Goal: Task Accomplishment & Management: Use online tool/utility

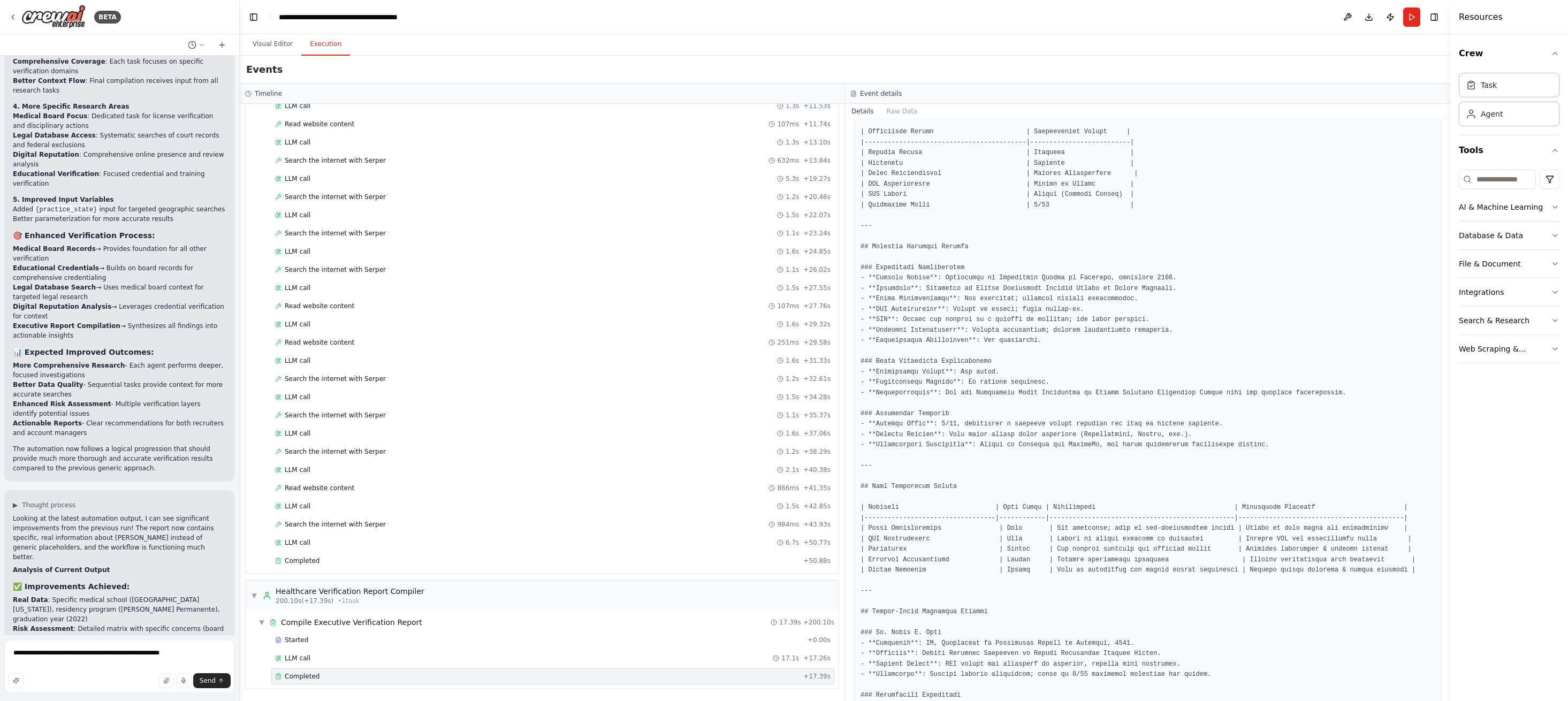
scroll to position [3409, 0]
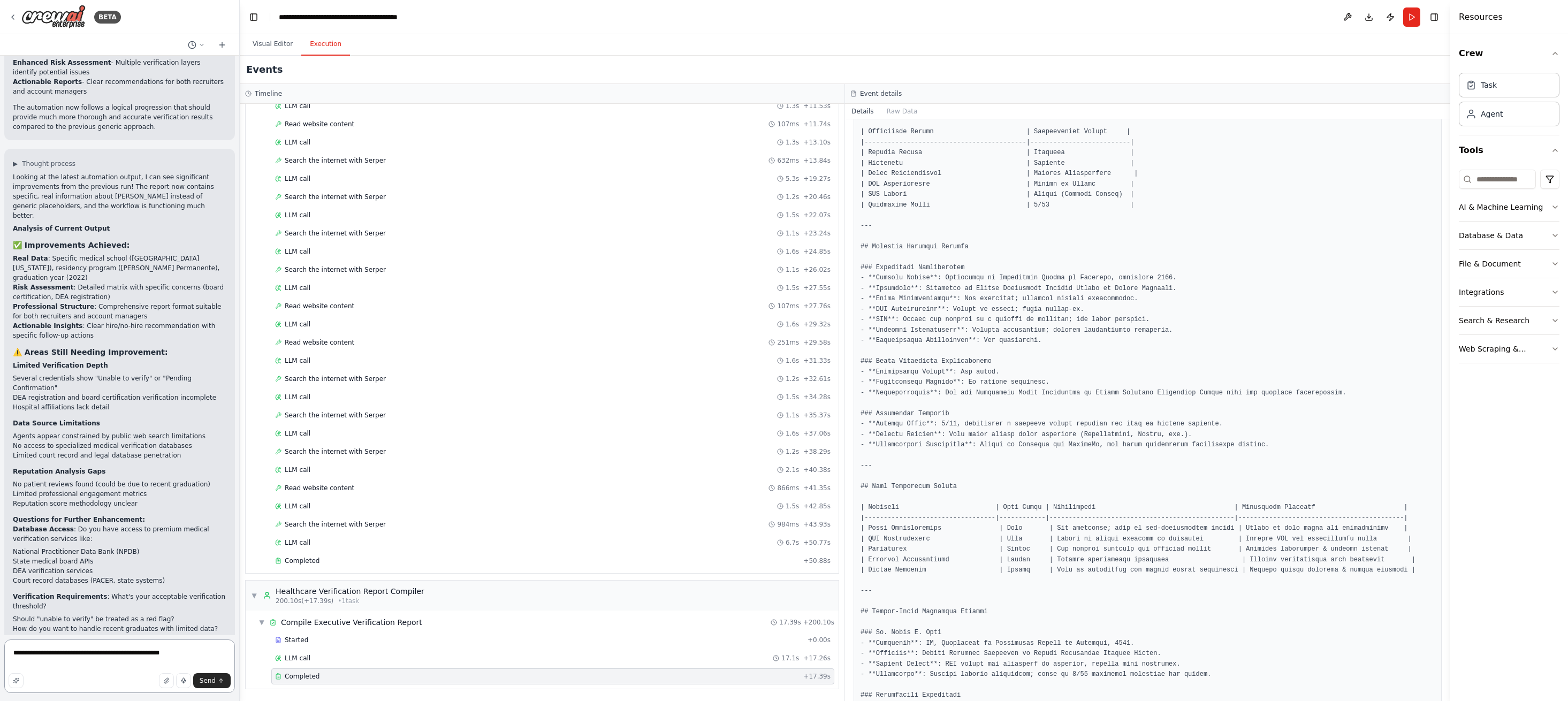
click at [193, 650] on textarea "**********" at bounding box center [119, 666] width 231 height 54
paste textarea "**********"
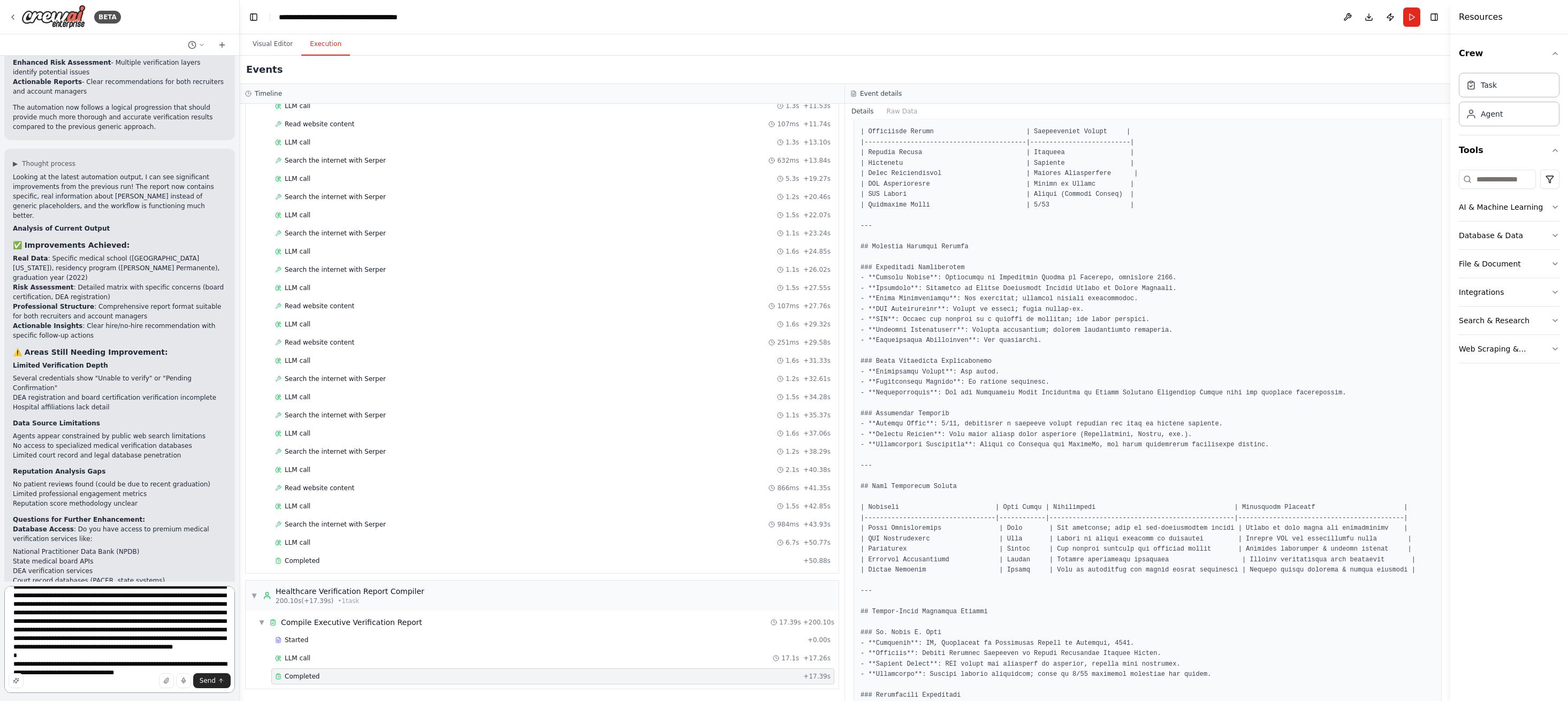
scroll to position [382, 0]
drag, startPoint x: 103, startPoint y: 633, endPoint x: 11, endPoint y: 604, distance: 96.5
click at [11, 604] on textarea at bounding box center [119, 640] width 231 height 107
type textarea "**********"
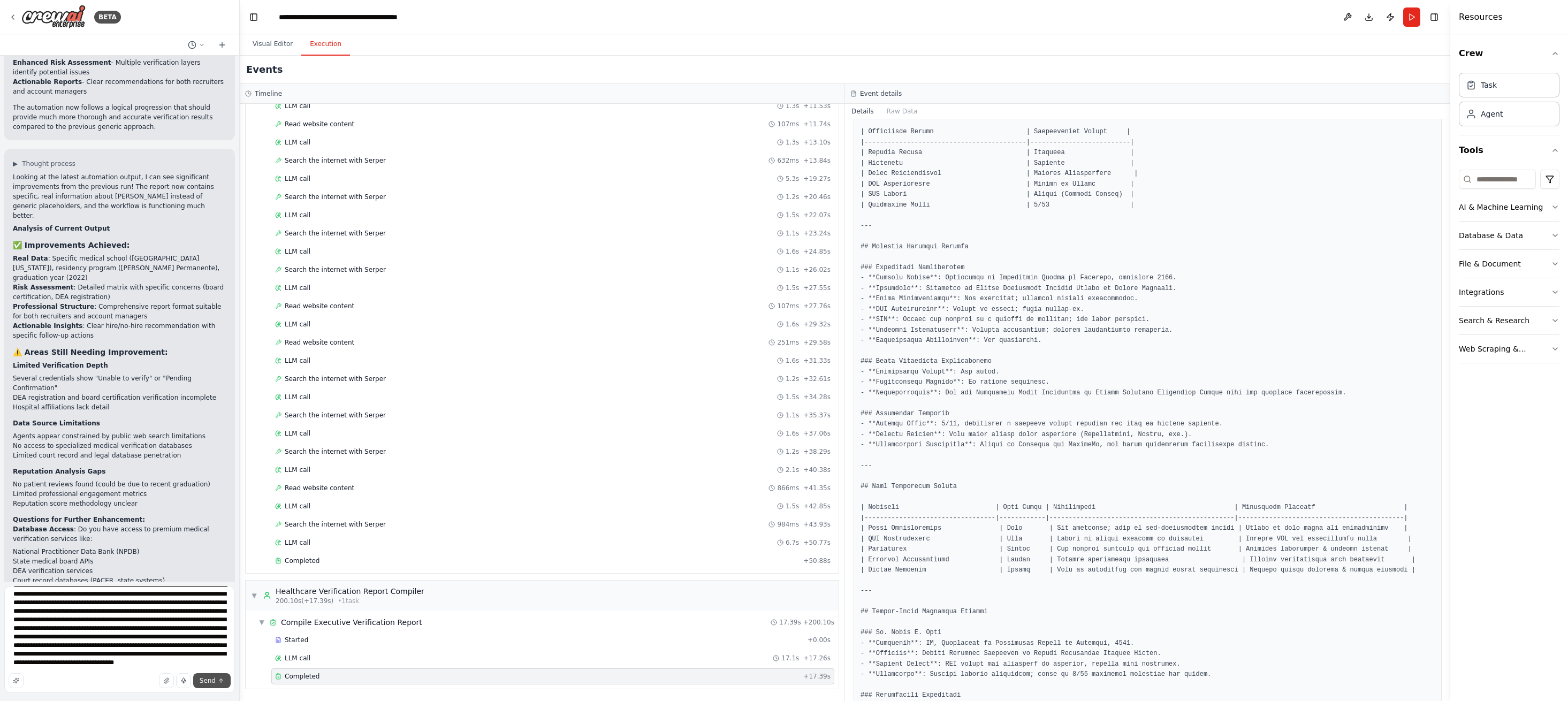
click at [219, 682] on icon "submit" at bounding box center [221, 680] width 7 height 7
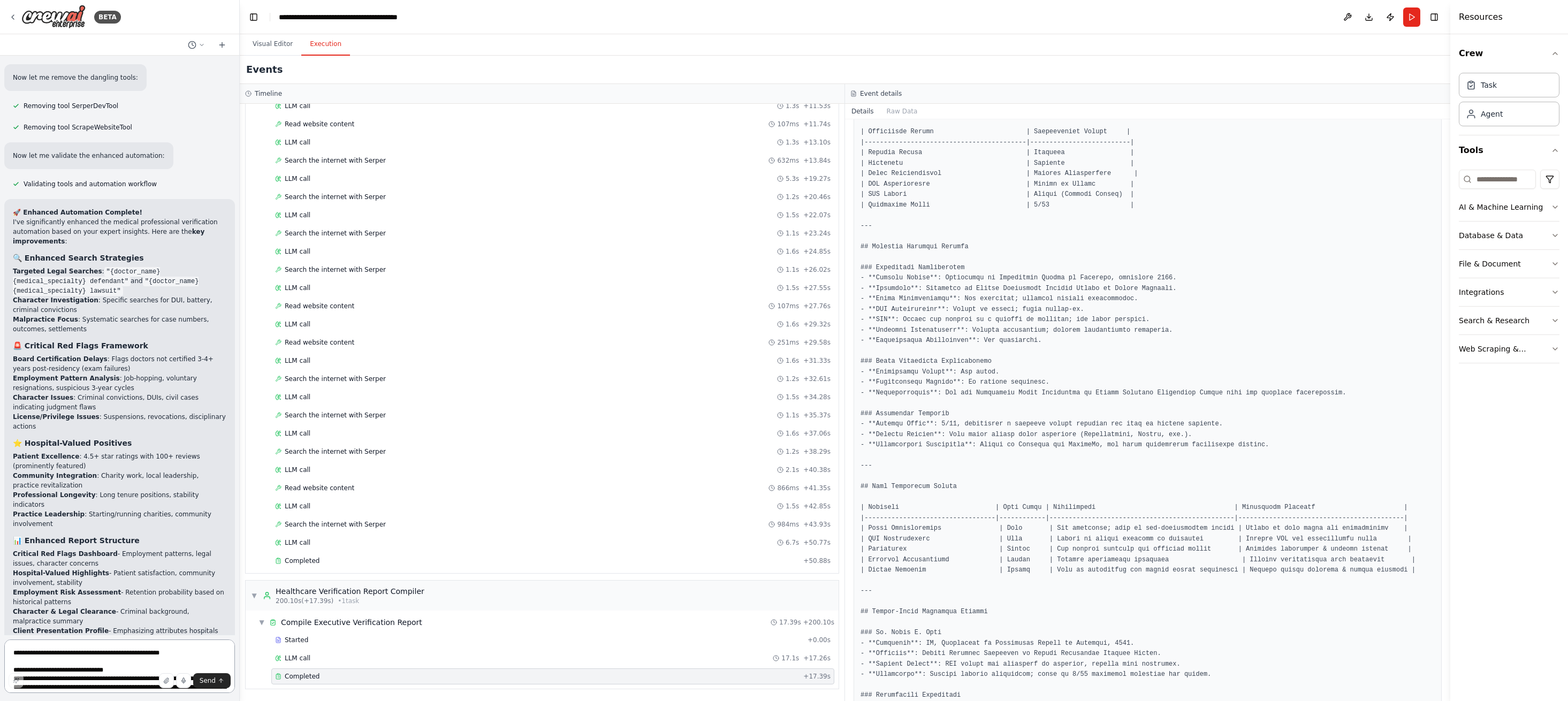
scroll to position [5291, 0]
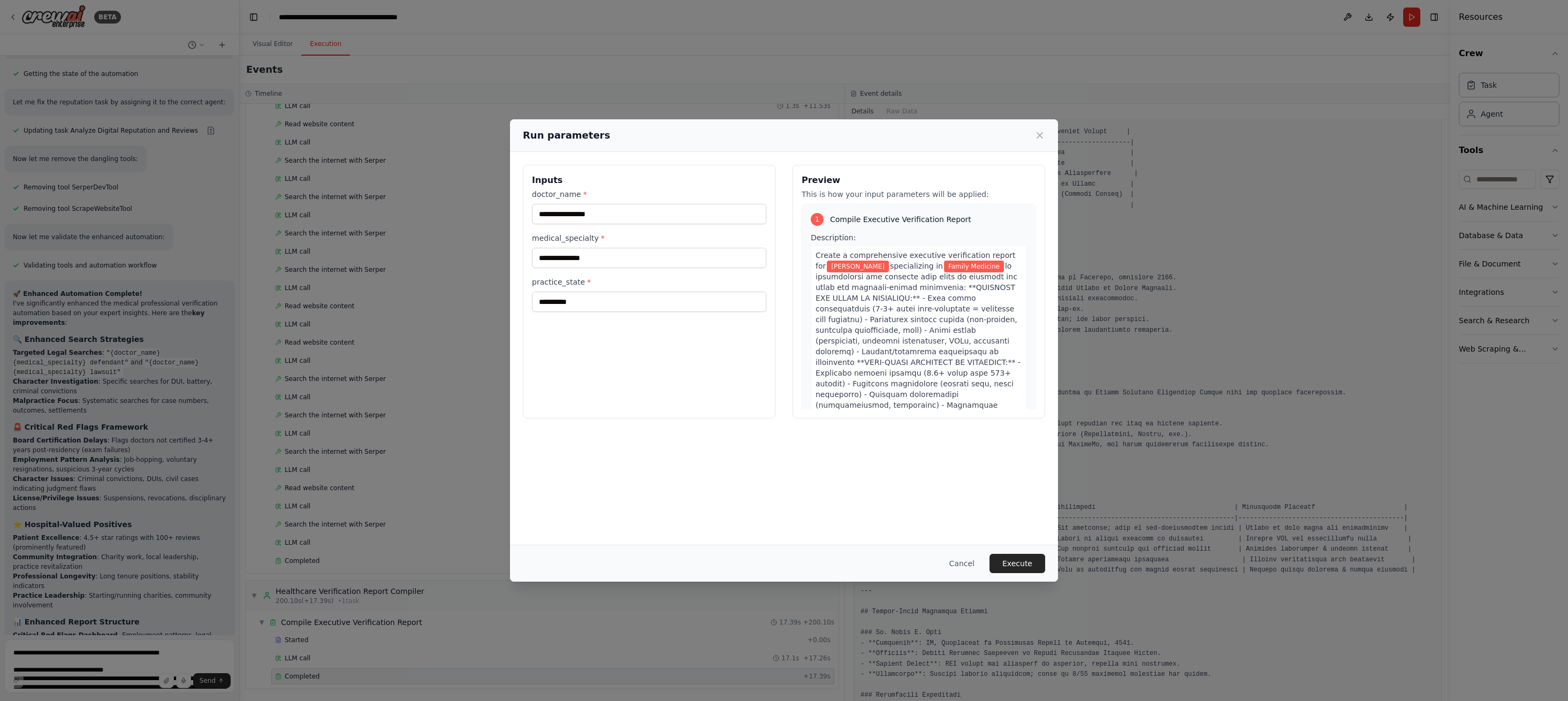
click at [1020, 560] on button "Execute" at bounding box center [1017, 563] width 55 height 19
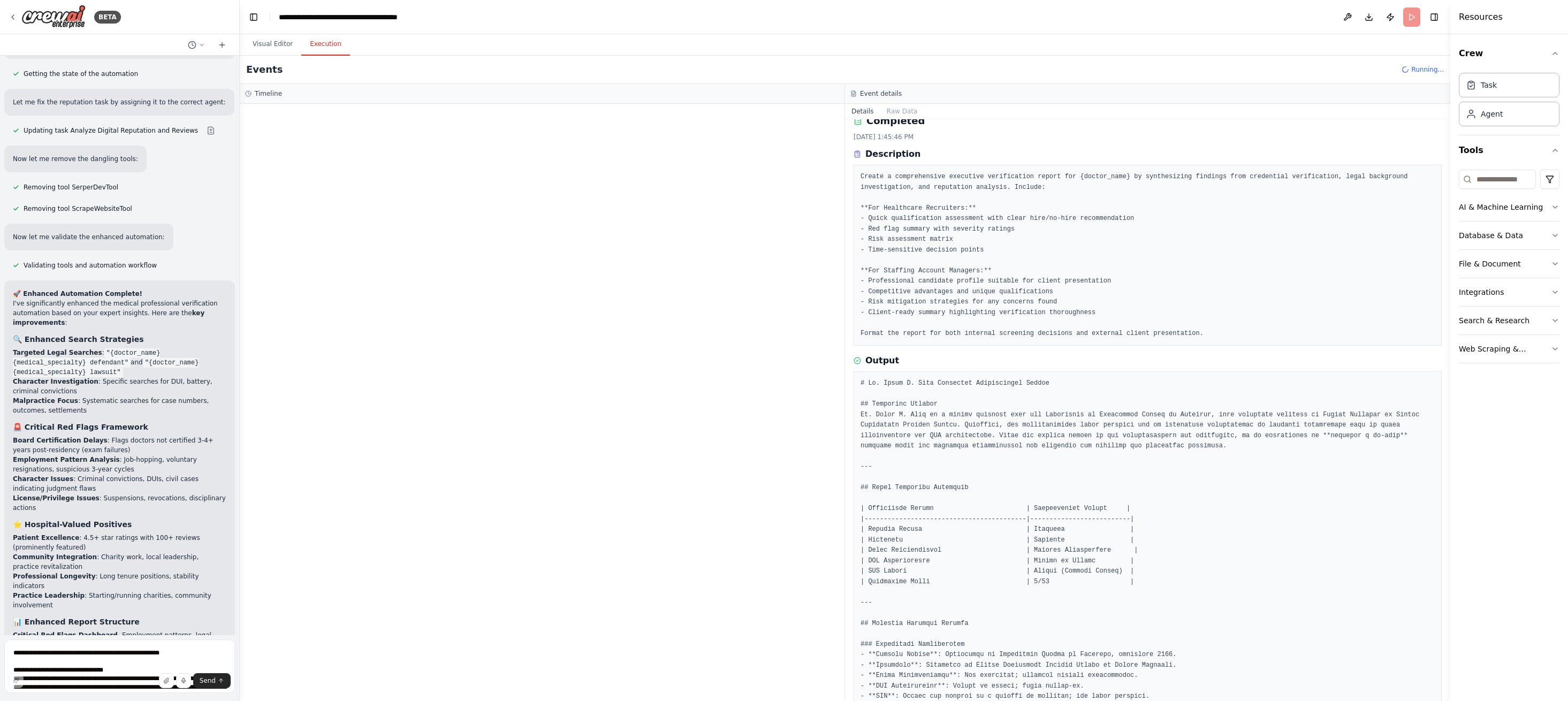
scroll to position [0, 0]
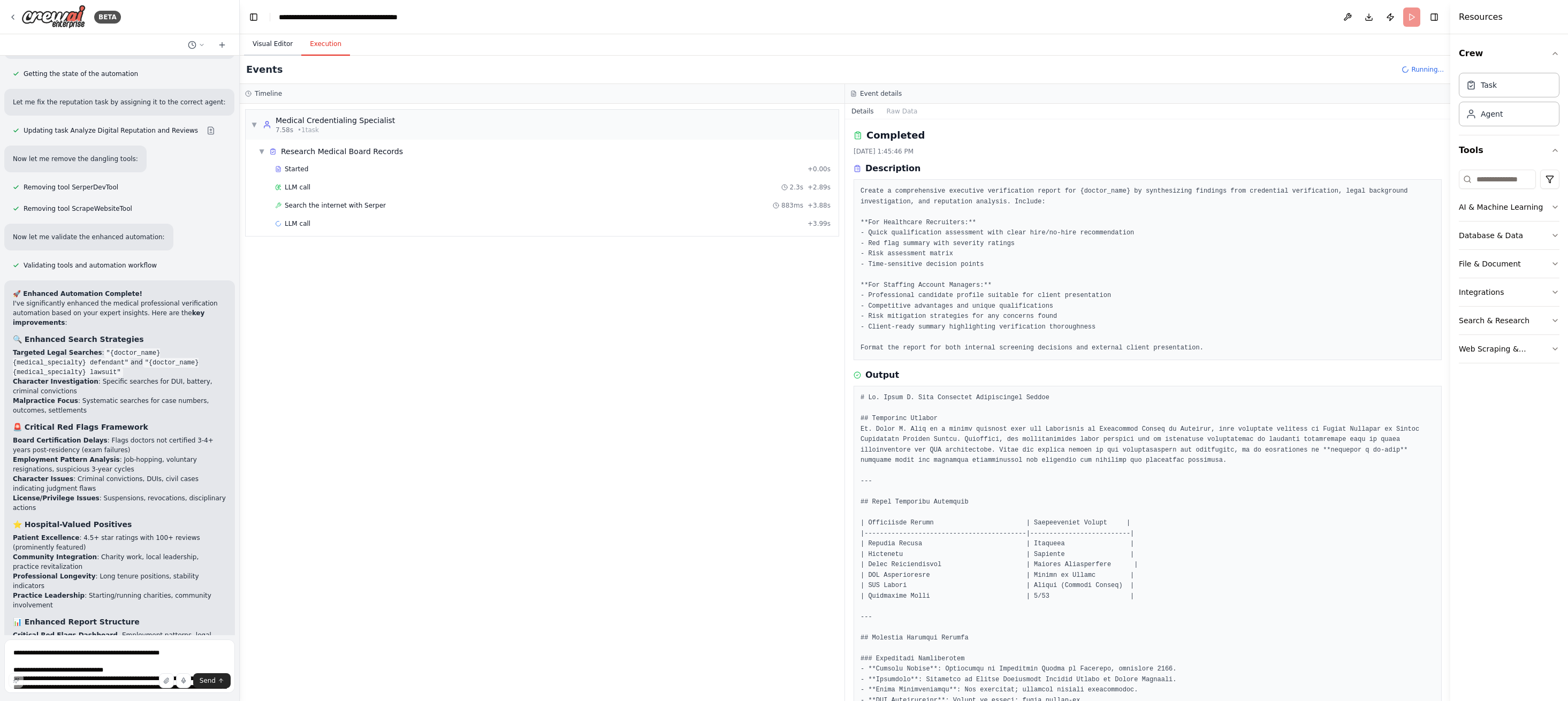
click at [270, 43] on button "Visual Editor" at bounding box center [273, 44] width 57 height 23
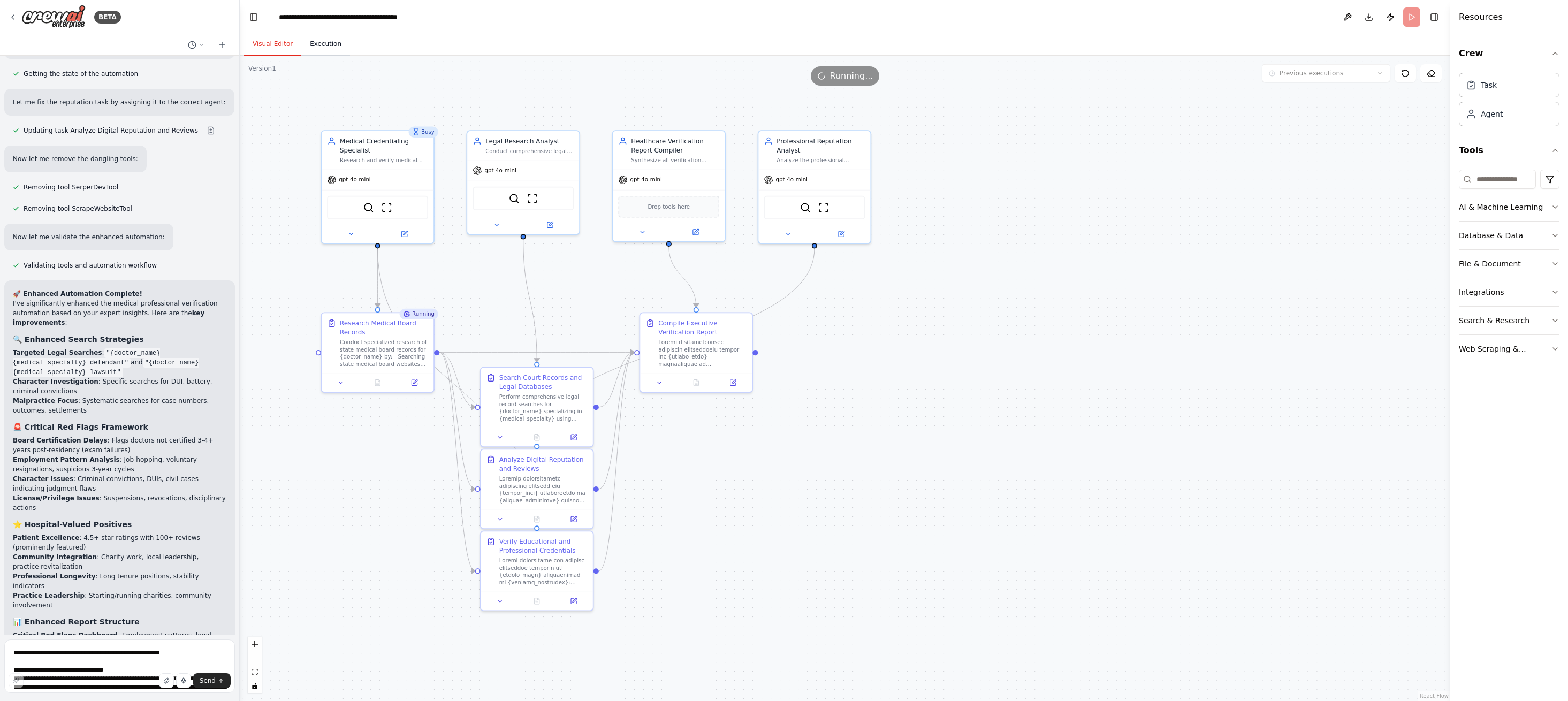
click at [317, 46] on button "Execution" at bounding box center [326, 44] width 49 height 23
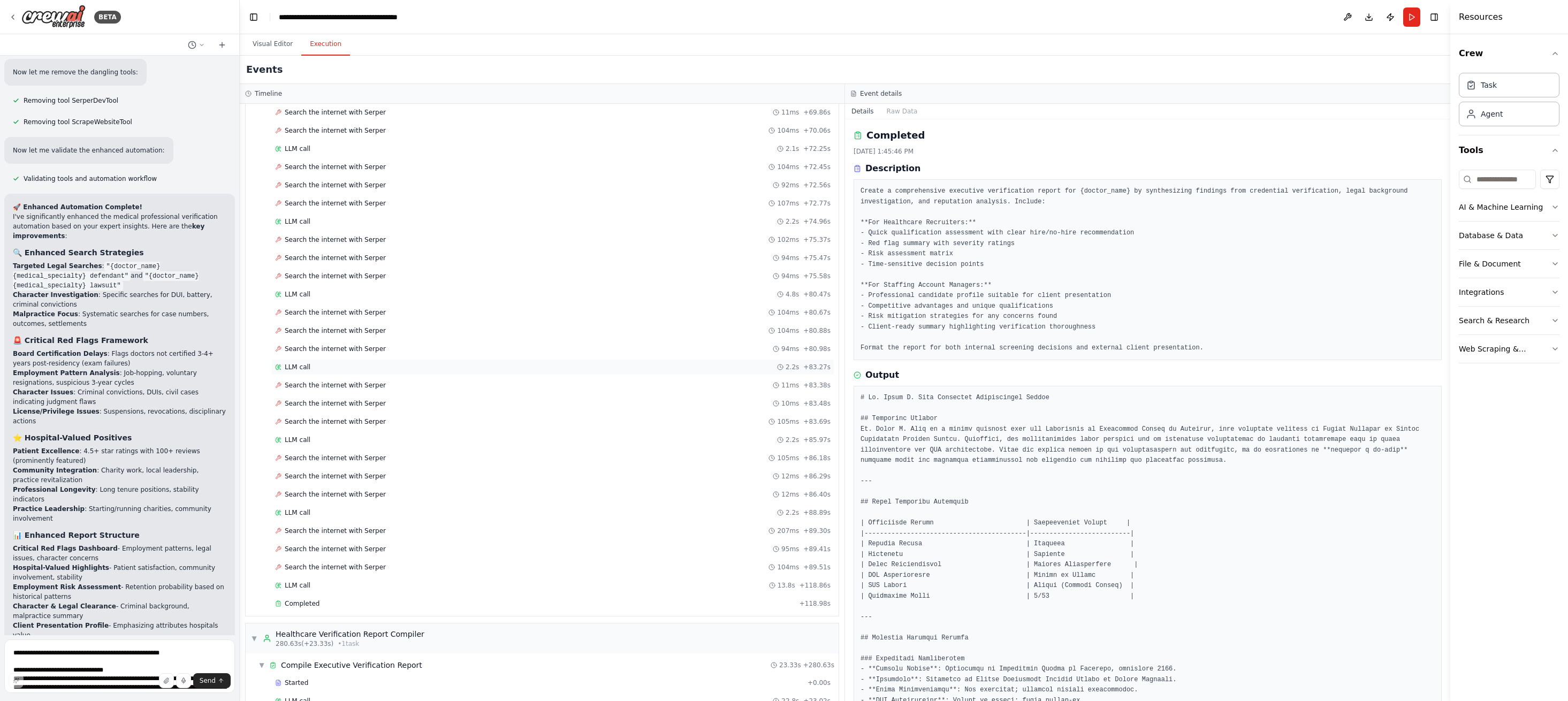
scroll to position [2769, 0]
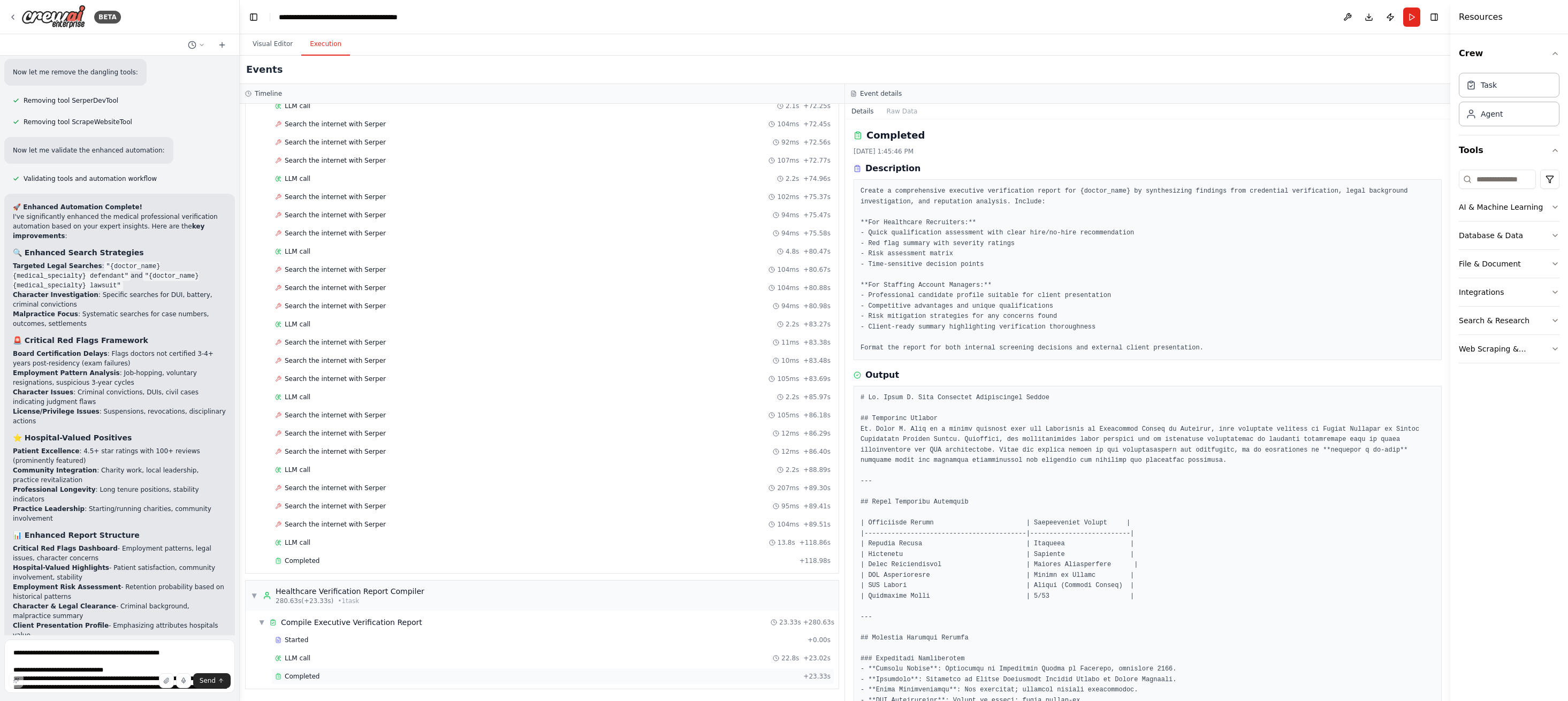
click at [400, 670] on div "Completed + 23.33s" at bounding box center [553, 676] width 563 height 16
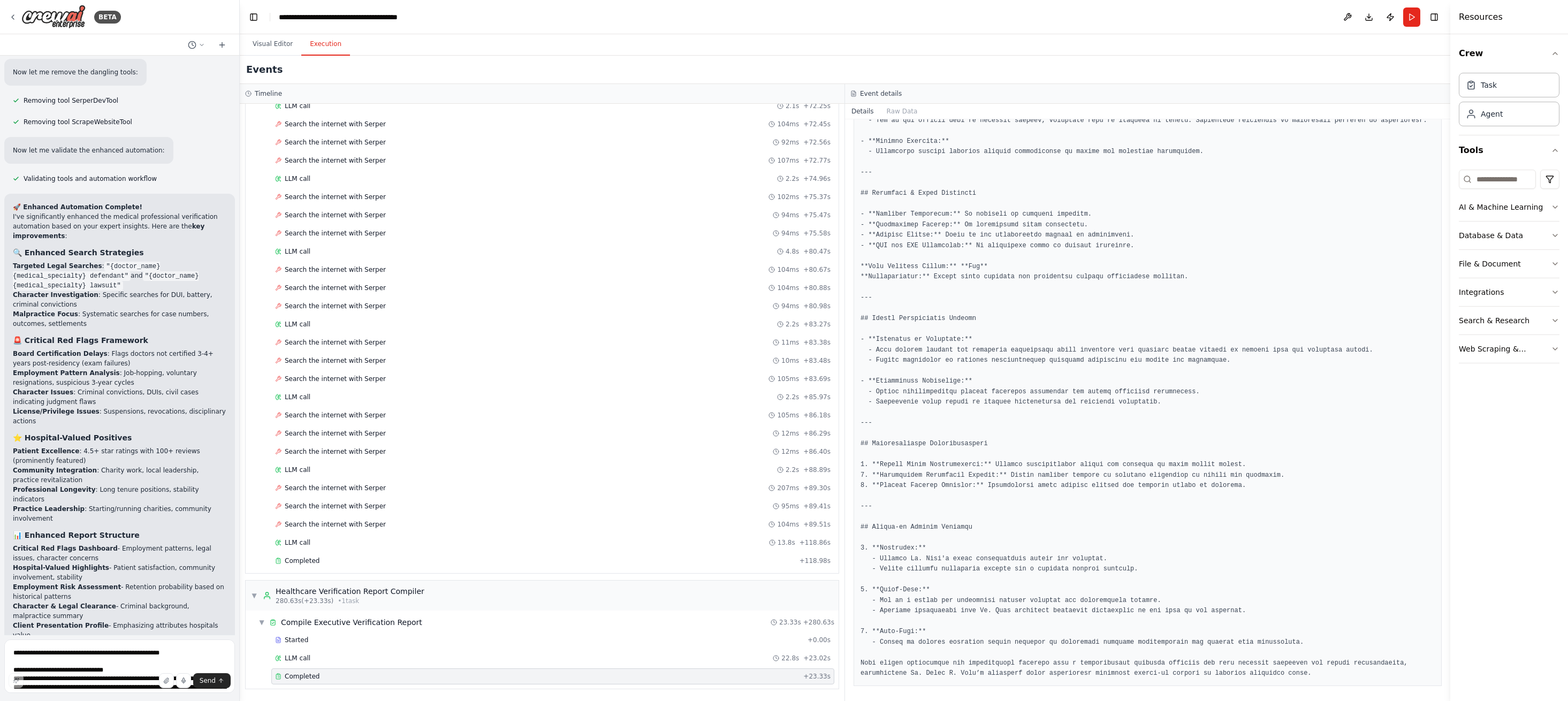
scroll to position [905, 0]
click at [90, 655] on textarea at bounding box center [119, 666] width 231 height 54
type textarea "**********"
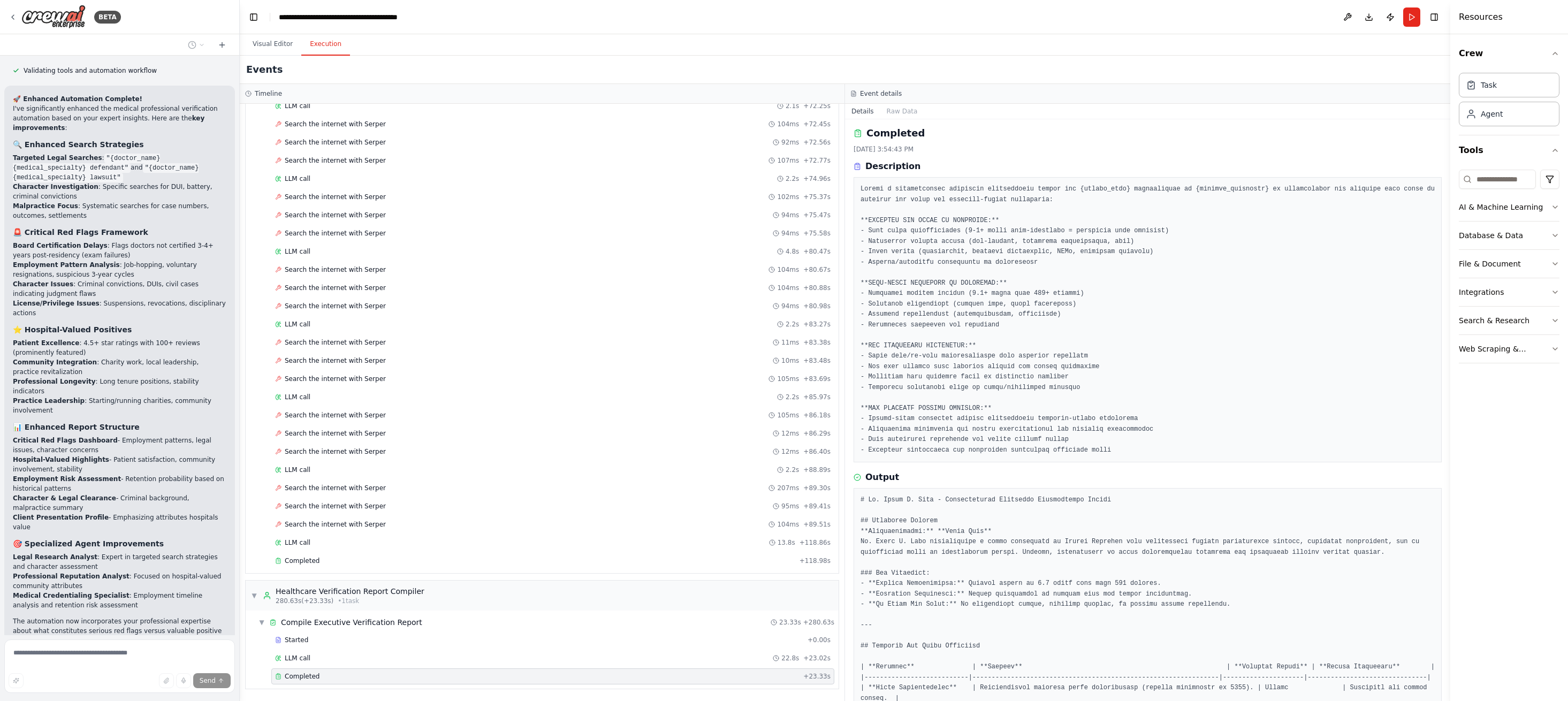
scroll to position [3, 0]
click at [341, 414] on span "Search the internet with Serper" at bounding box center [335, 415] width 101 height 9
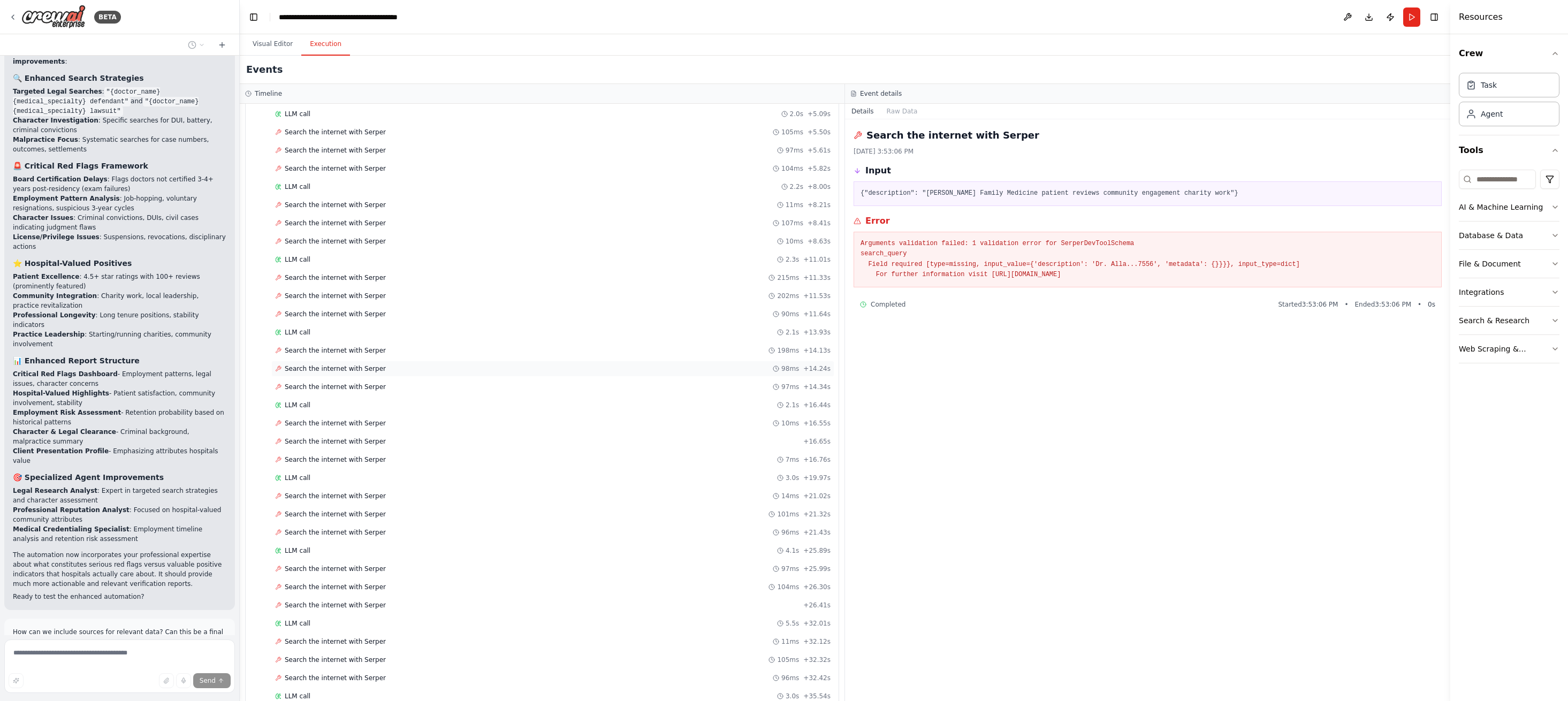
scroll to position [1101, 0]
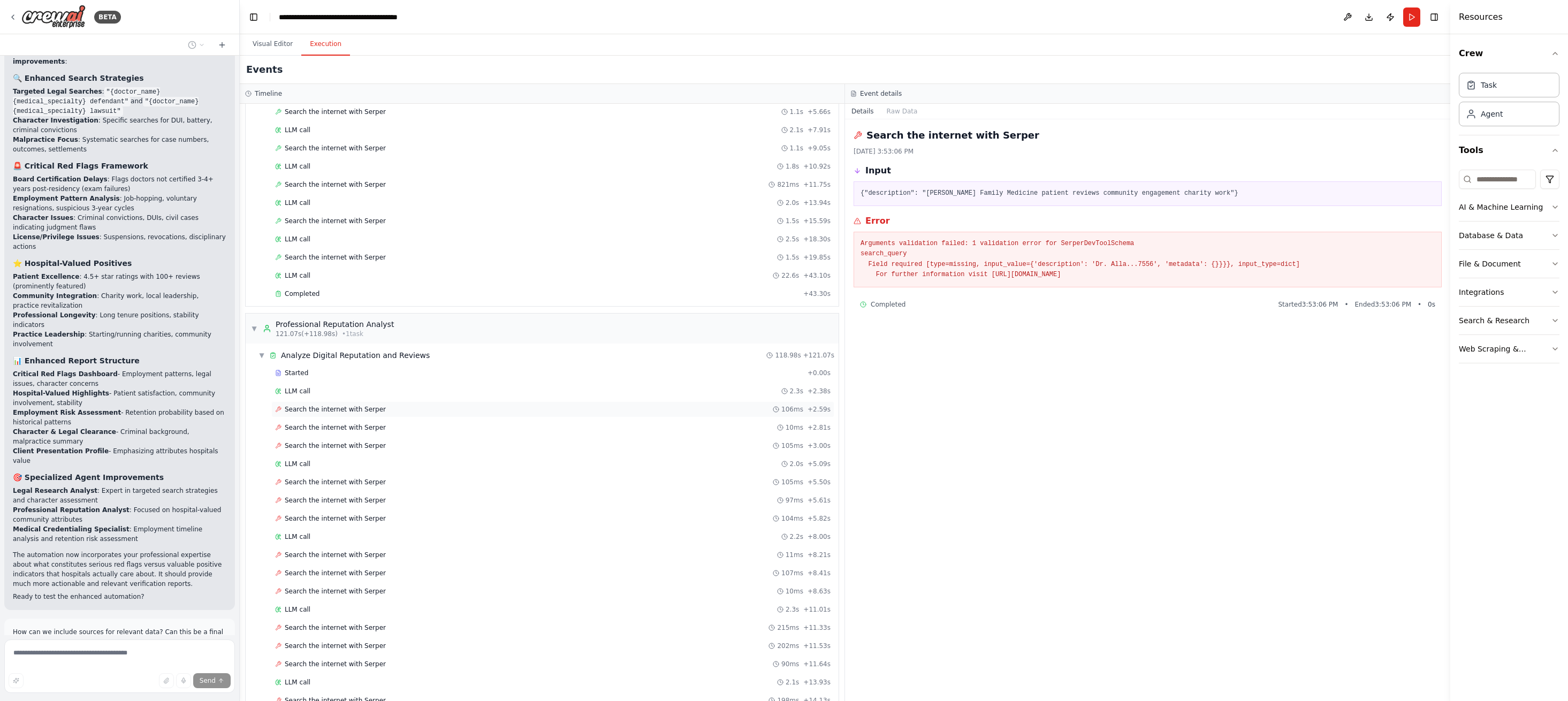
click at [328, 409] on span "Search the internet with Serper" at bounding box center [335, 410] width 101 height 9
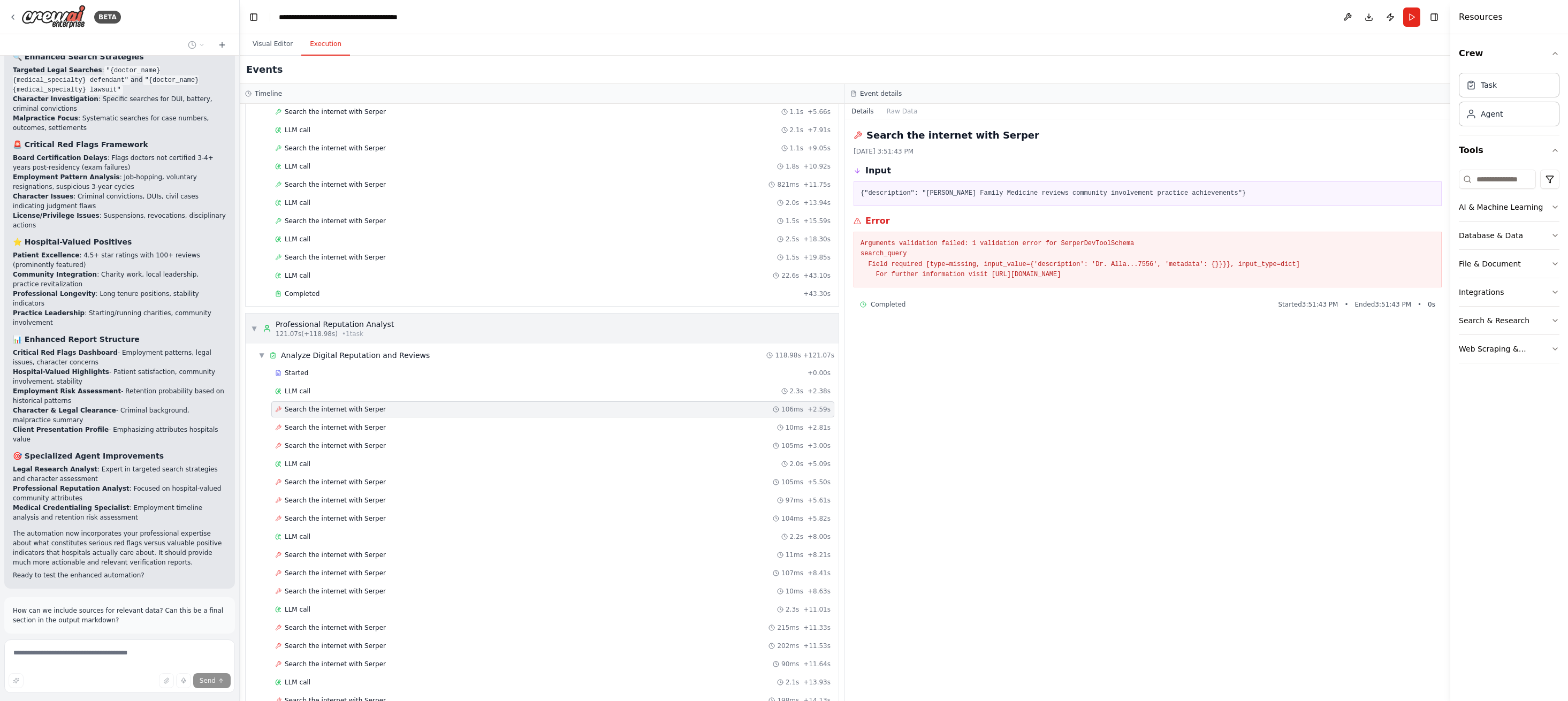
scroll to position [1101, 0]
click at [310, 375] on div "Started" at bounding box center [539, 374] width 528 height 9
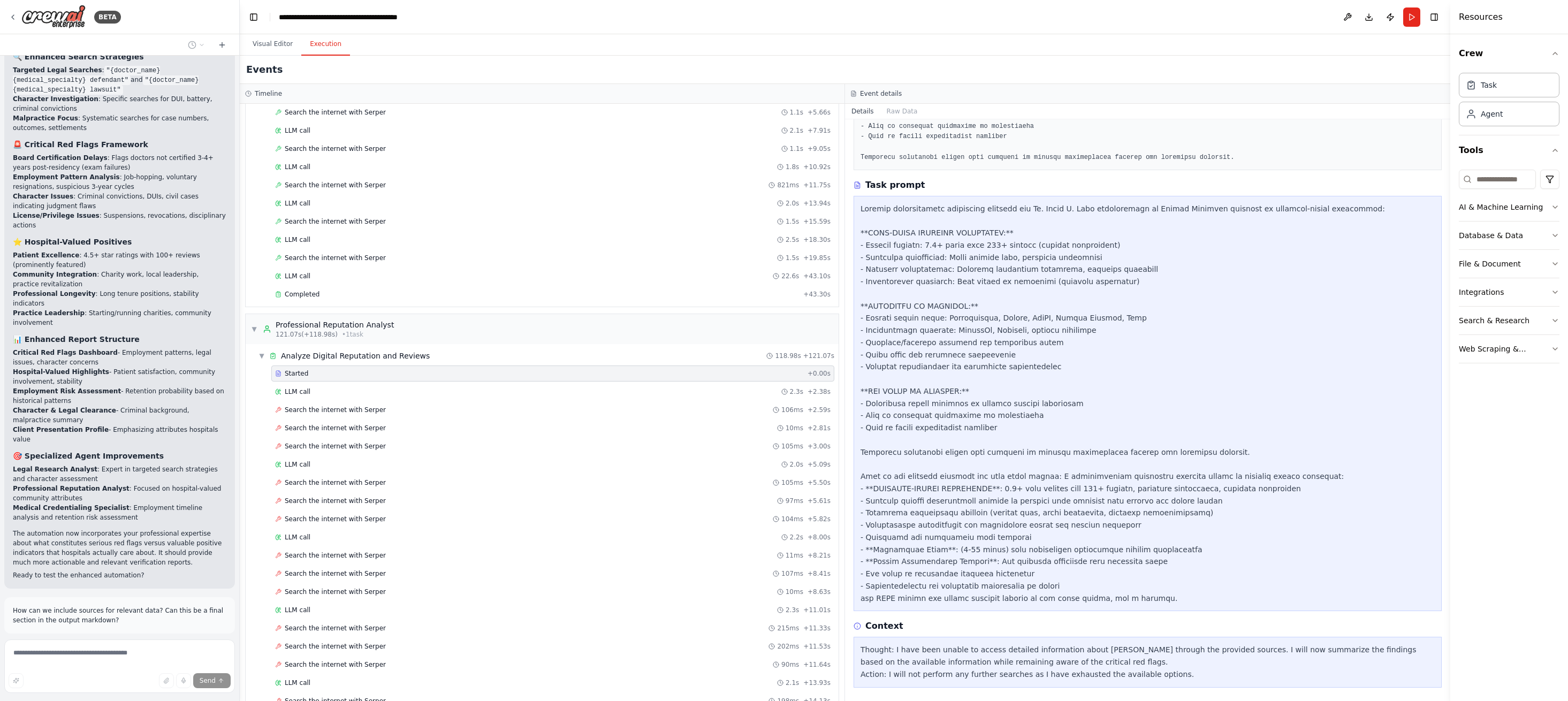
scroll to position [246, 0]
click at [261, 357] on span "▼" at bounding box center [262, 356] width 7 height 9
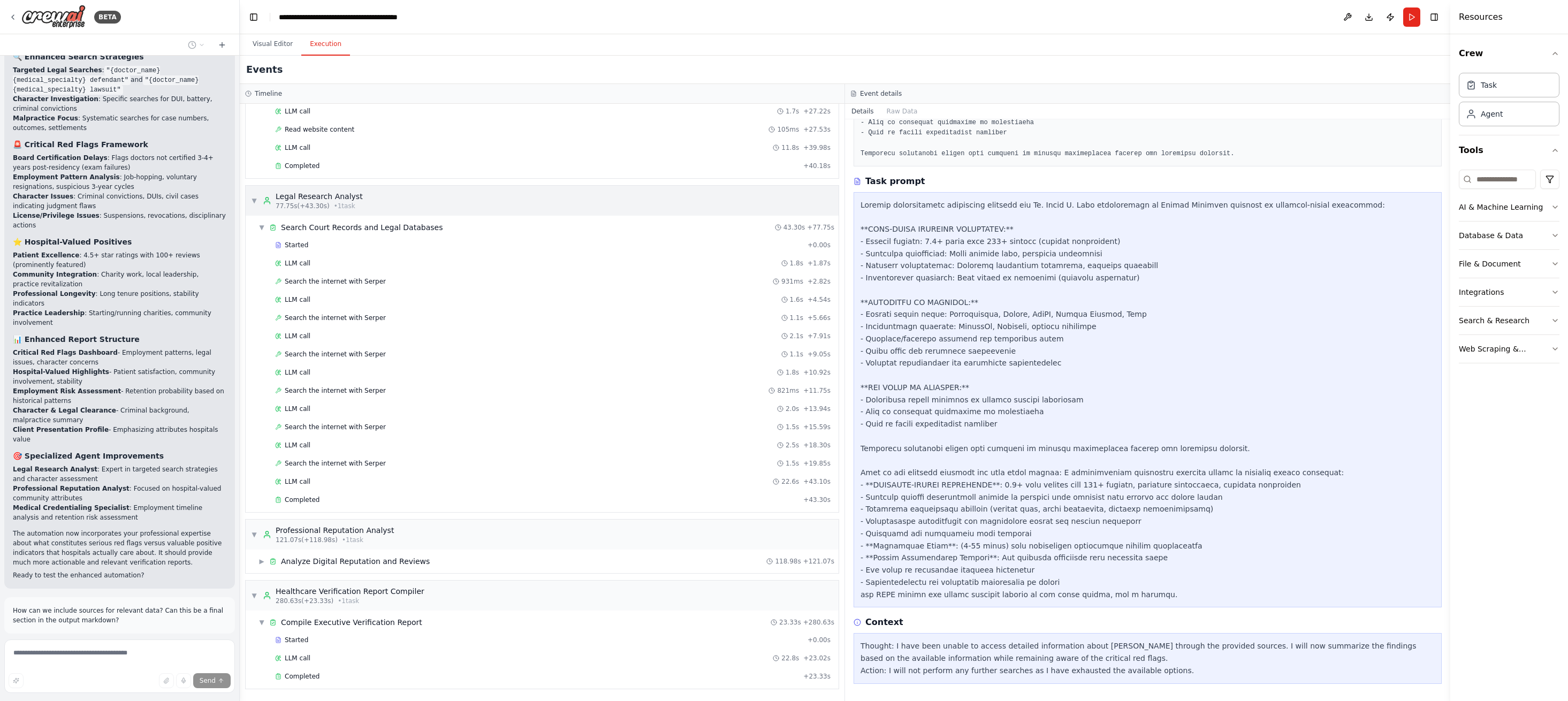
scroll to position [5508, 0]
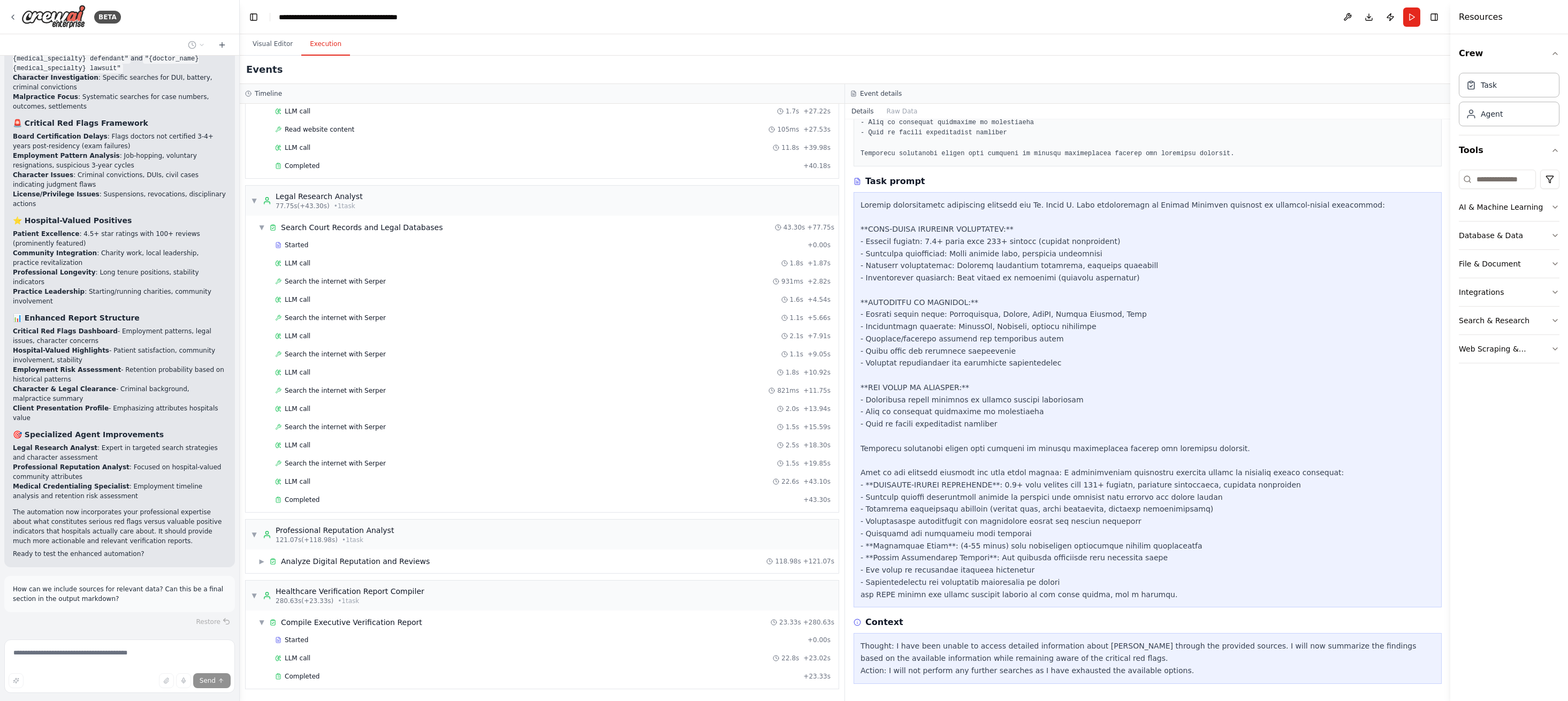
click at [251, 197] on span "▼" at bounding box center [254, 201] width 7 height 9
click at [251, 538] on span "▼" at bounding box center [254, 534] width 7 height 9
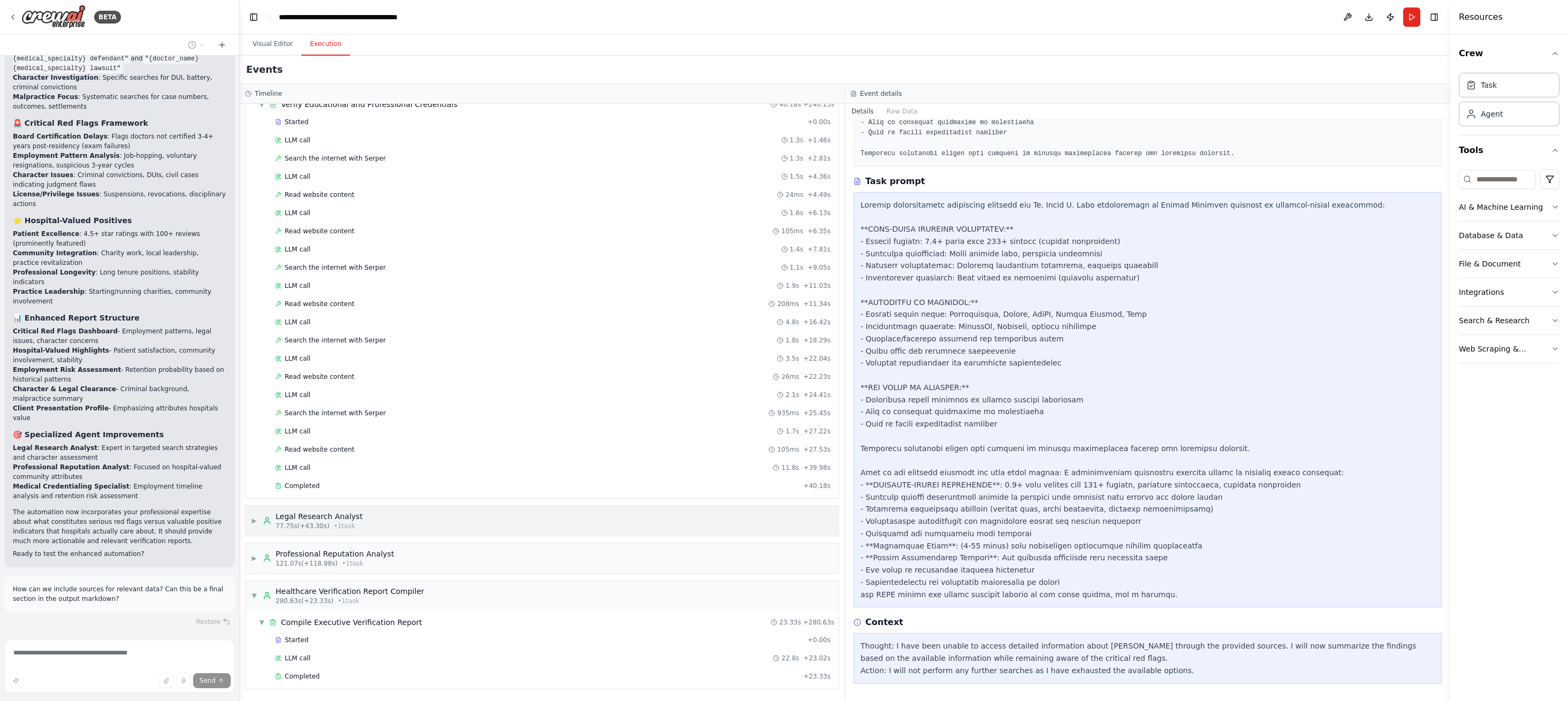
click at [254, 595] on span "▼" at bounding box center [254, 595] width 7 height 9
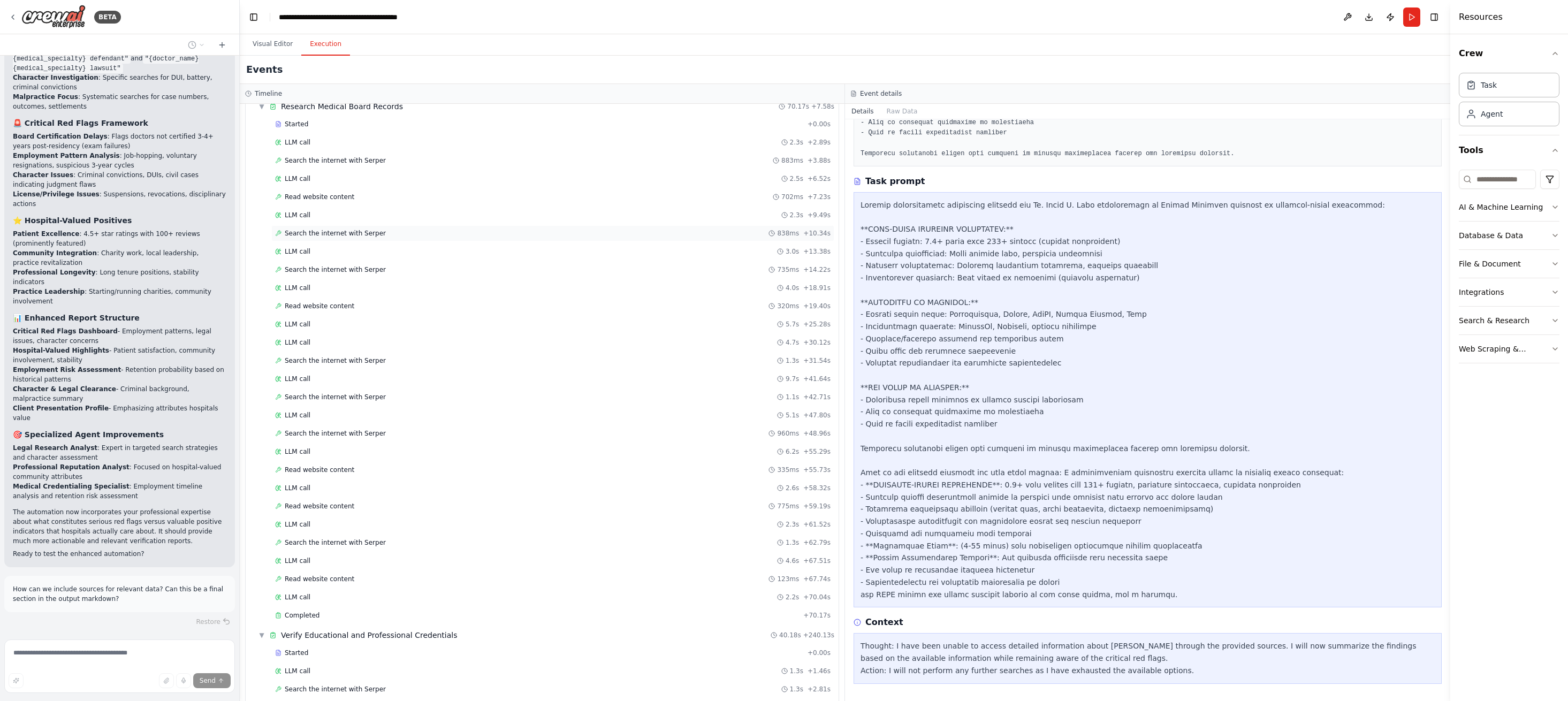
scroll to position [0, 0]
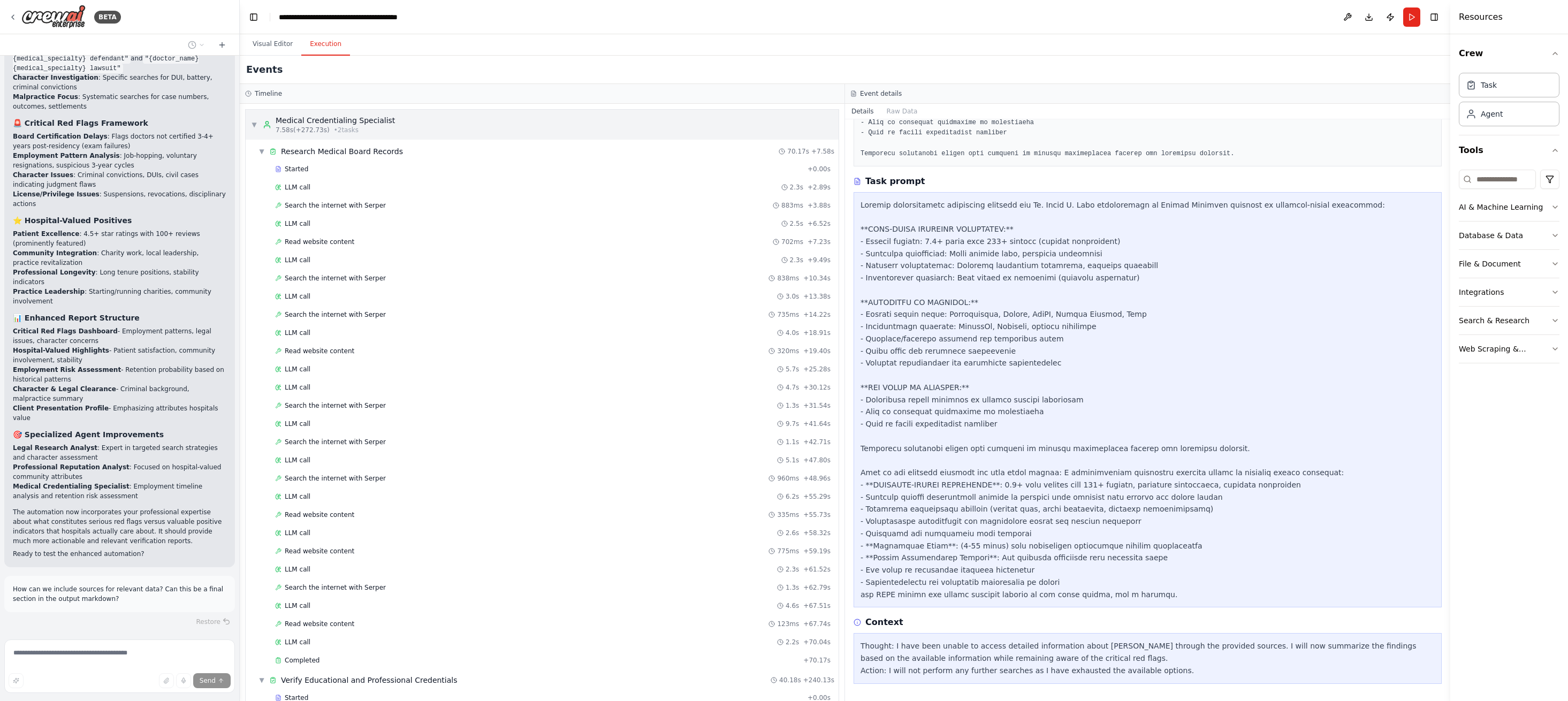
click at [254, 122] on span "▼" at bounding box center [254, 125] width 7 height 9
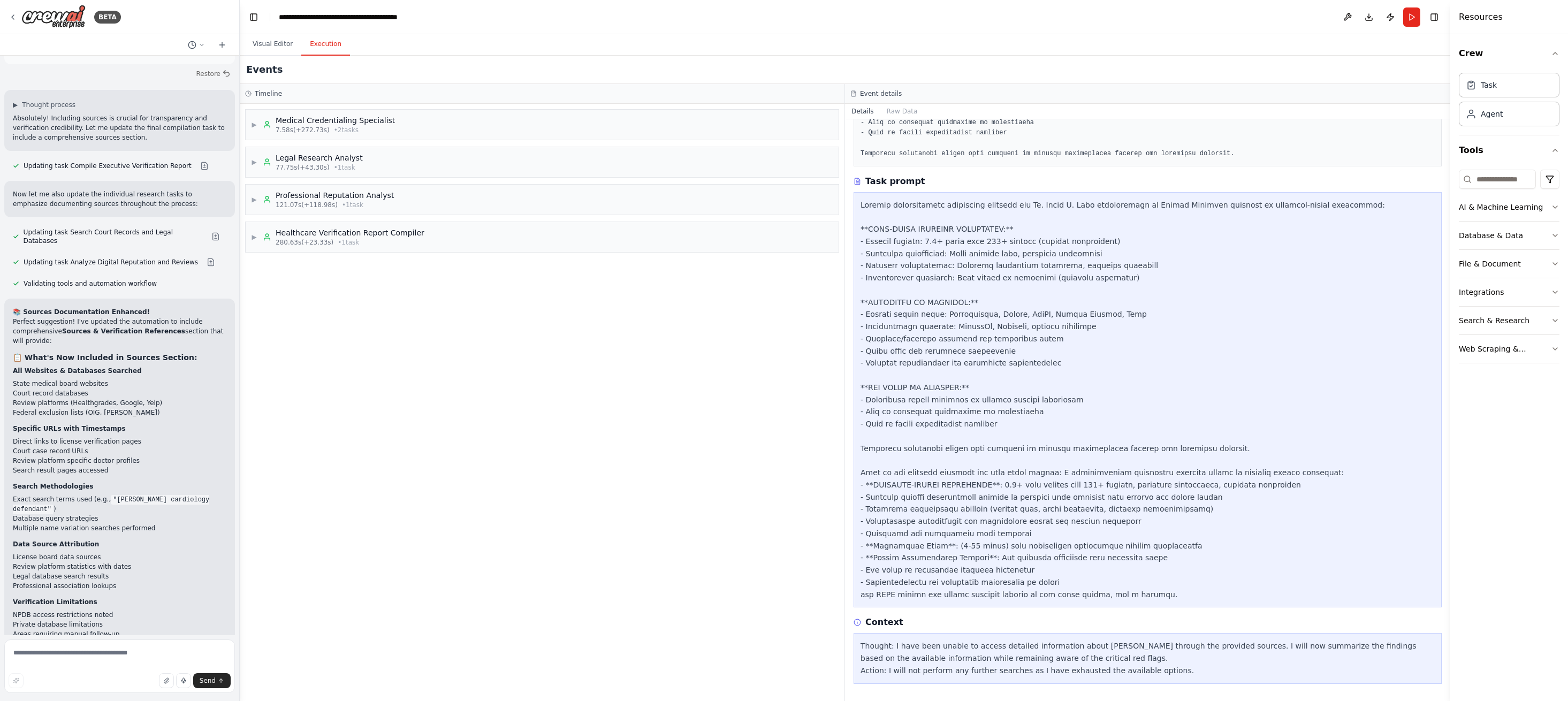
scroll to position [6066, 0]
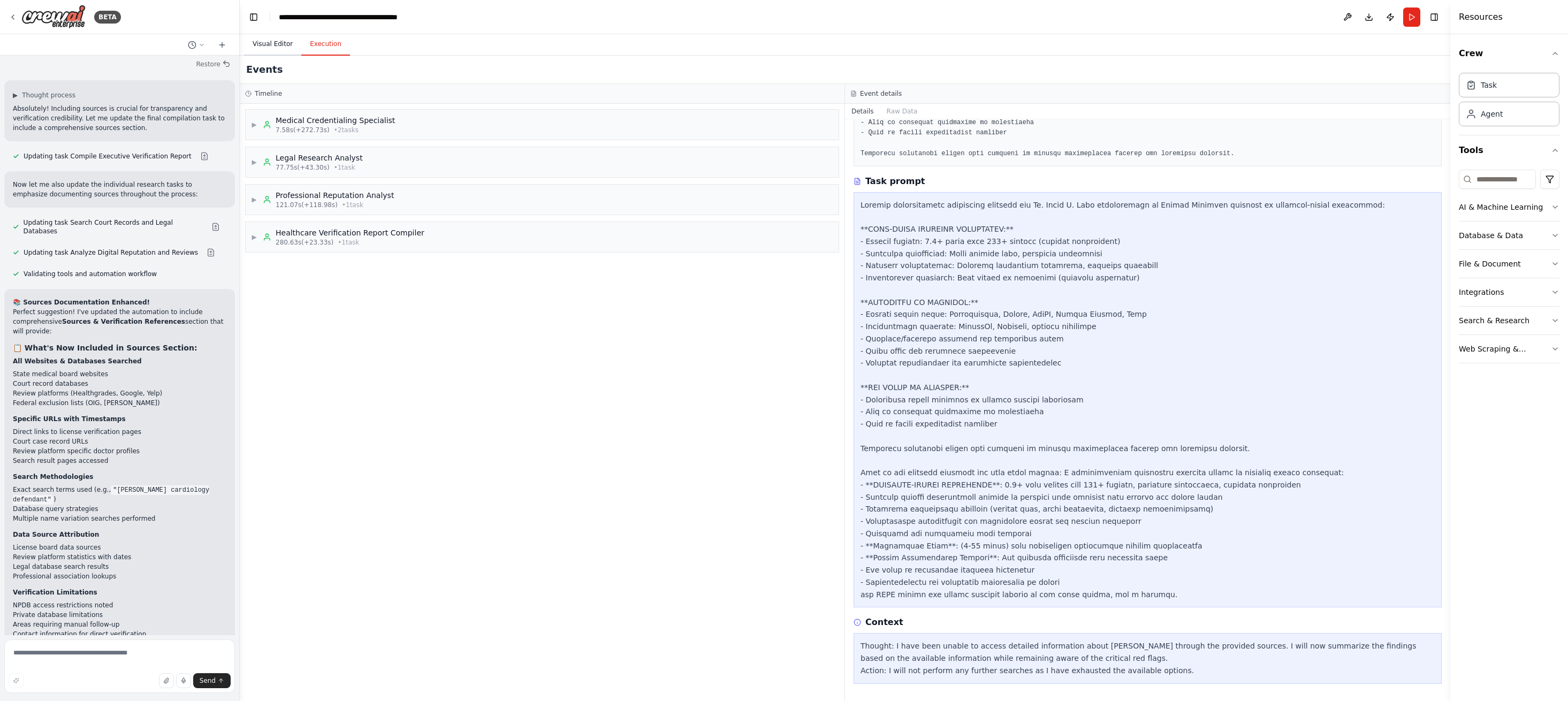
click at [284, 46] on button "Visual Editor" at bounding box center [273, 44] width 57 height 23
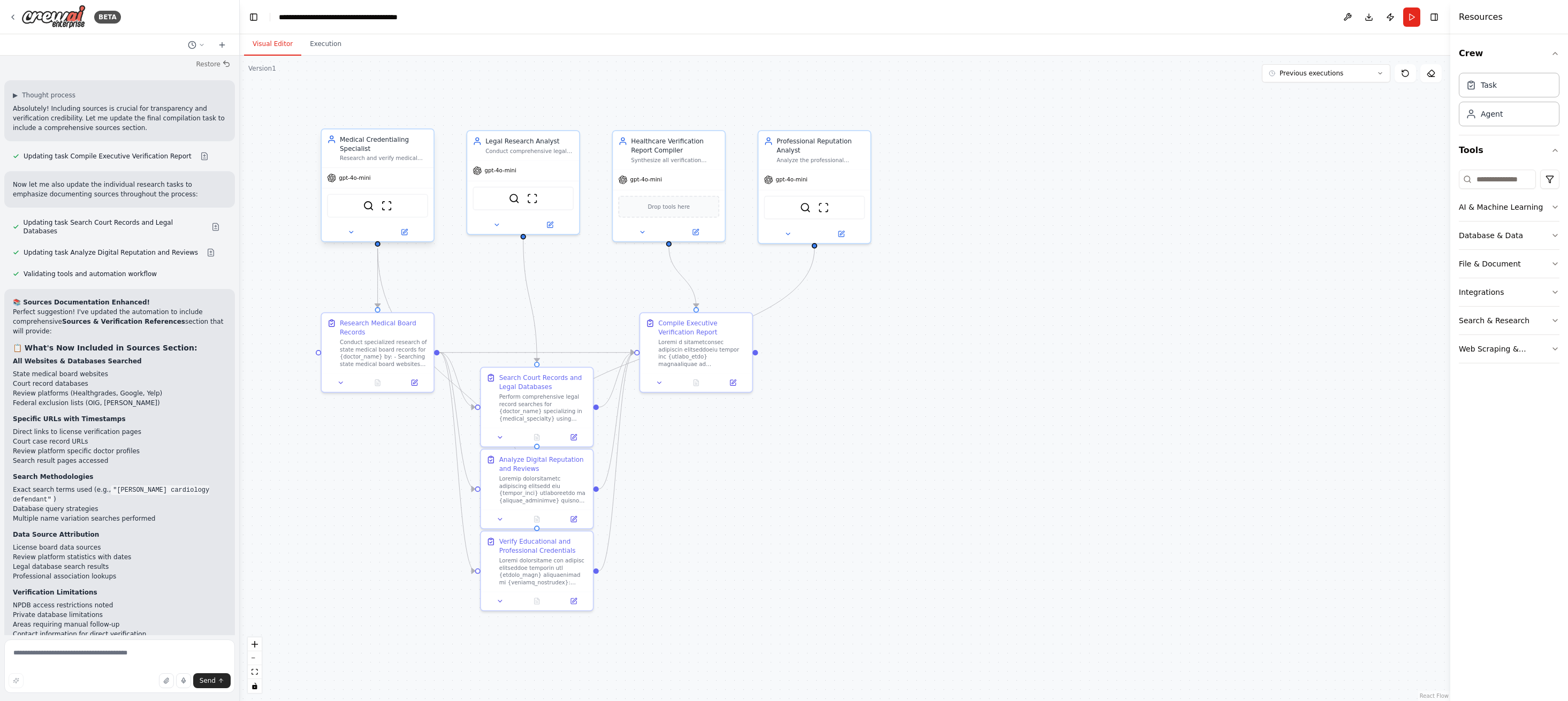
click at [386, 176] on div "gpt-4o-mini" at bounding box center [377, 178] width 112 height 20
click at [354, 179] on span "gpt-4o-mini" at bounding box center [355, 178] width 32 height 7
click at [406, 234] on icon at bounding box center [404, 232] width 5 height 5
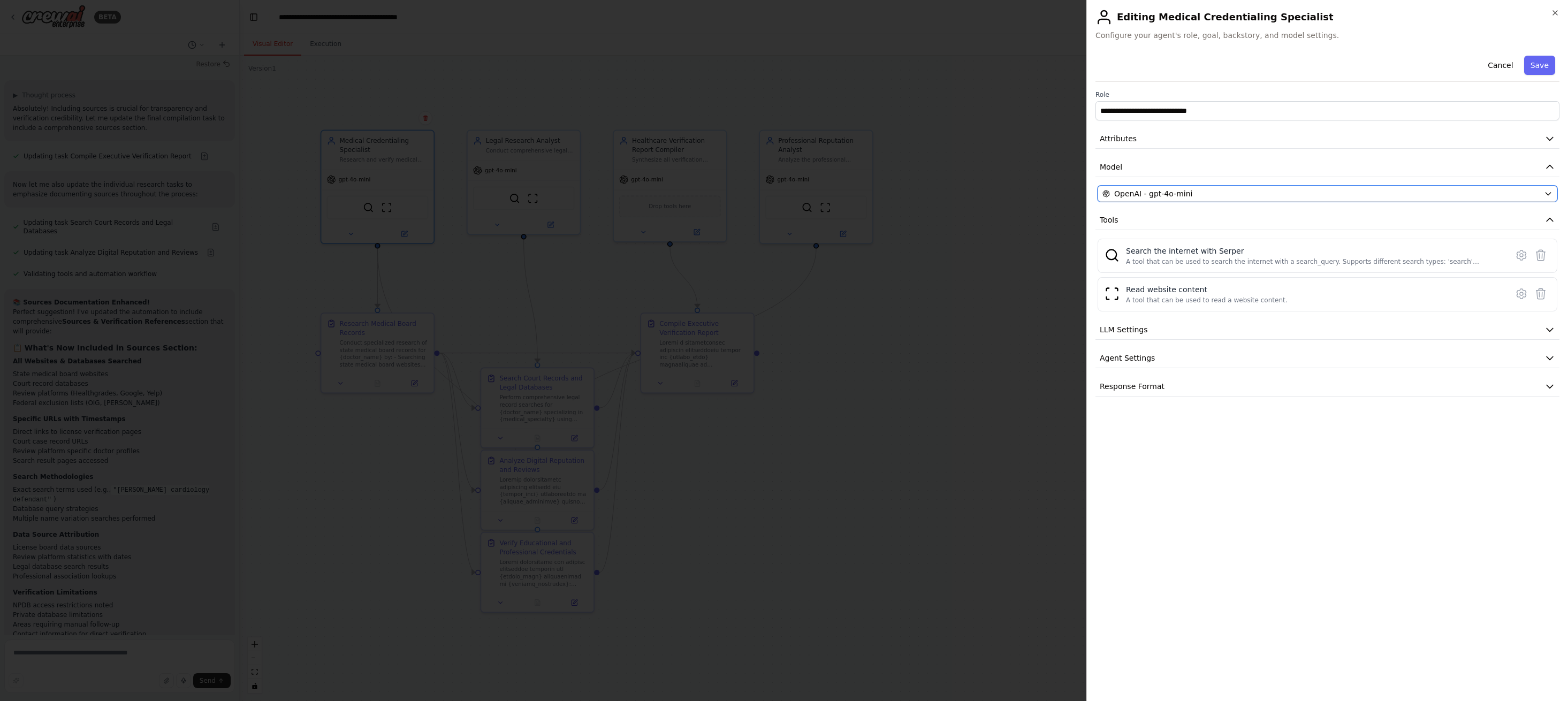
click at [1250, 197] on div "OpenAI - gpt-4o-mini" at bounding box center [1321, 194] width 437 height 11
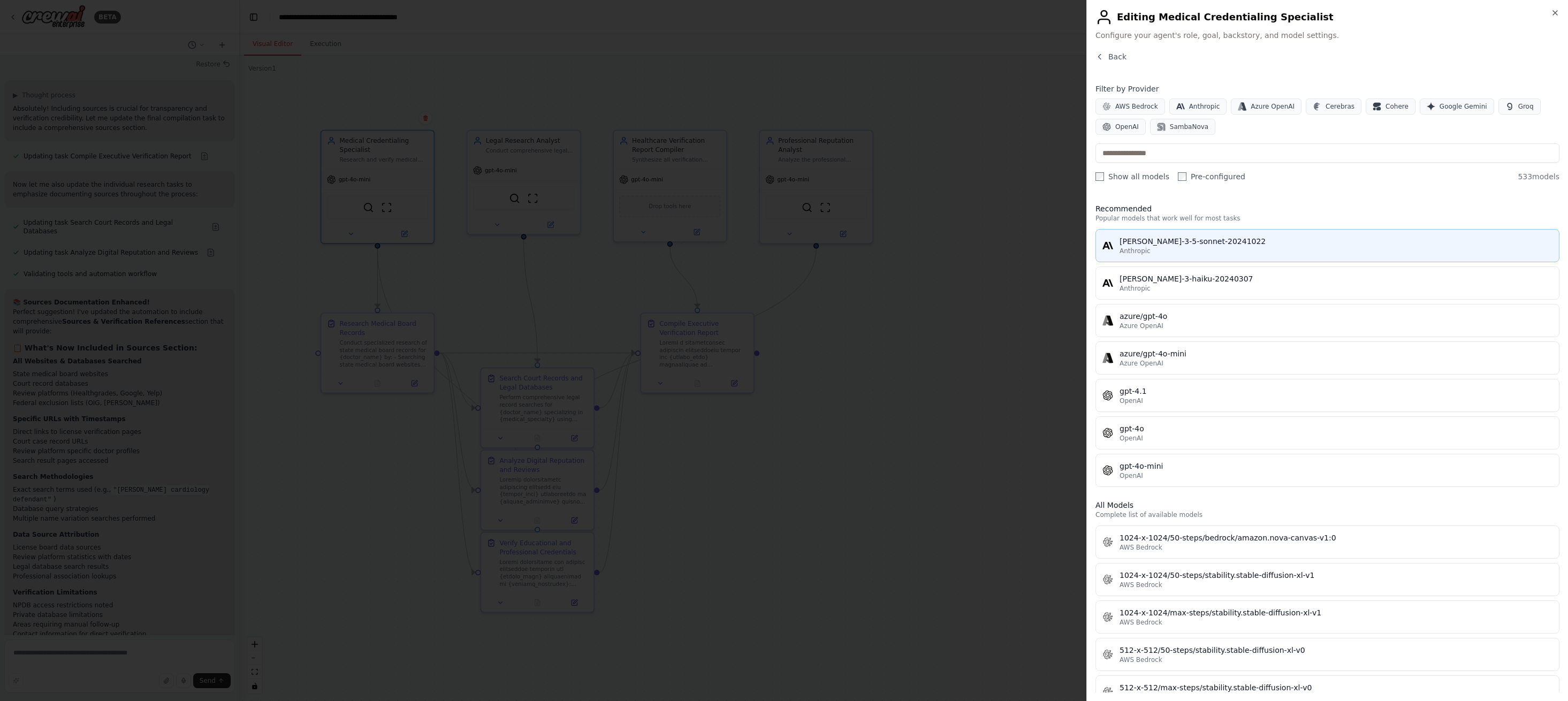
scroll to position [6, 0]
click at [1241, 239] on div "[PERSON_NAME]-3-5-sonnet-20241022" at bounding box center [1335, 235] width 433 height 11
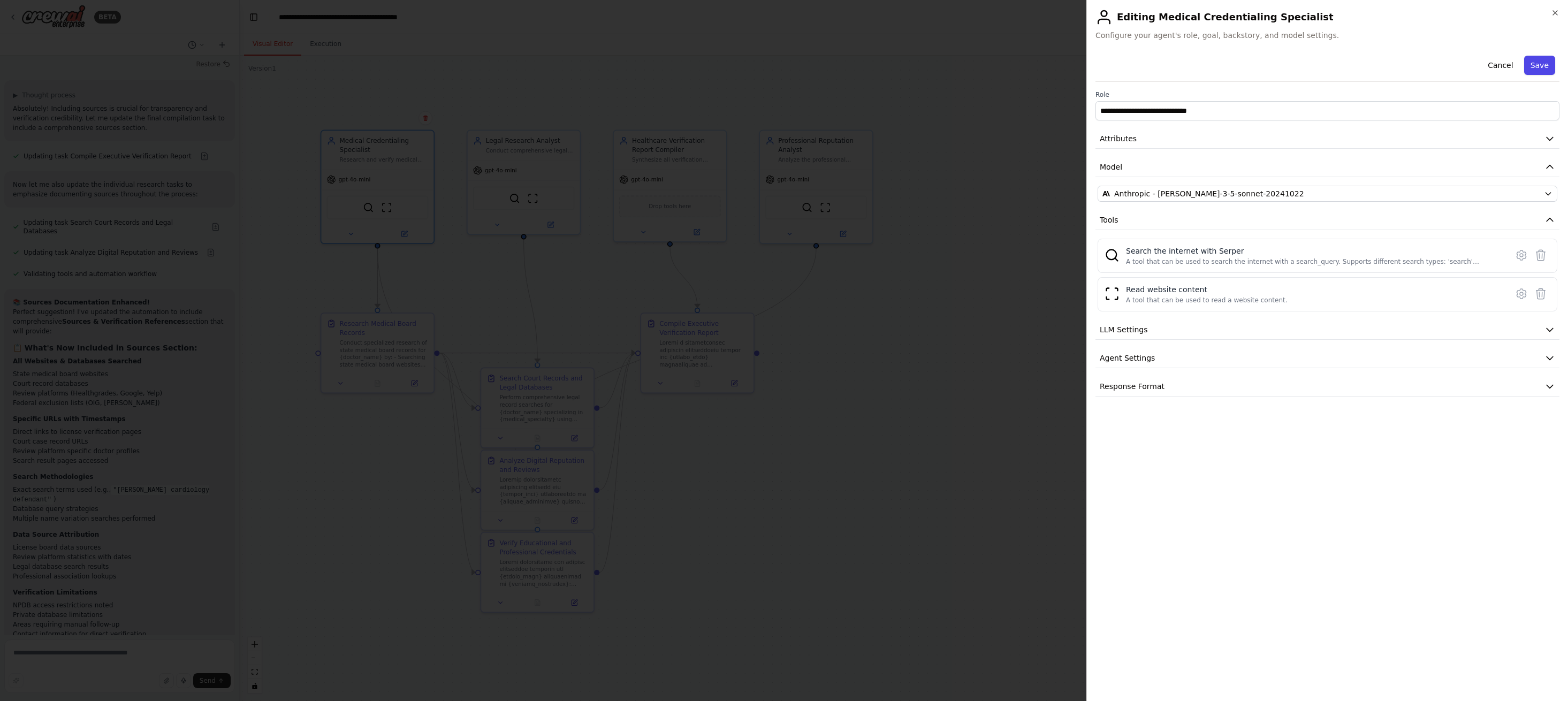
click at [1538, 69] on button "Save" at bounding box center [1539, 65] width 31 height 19
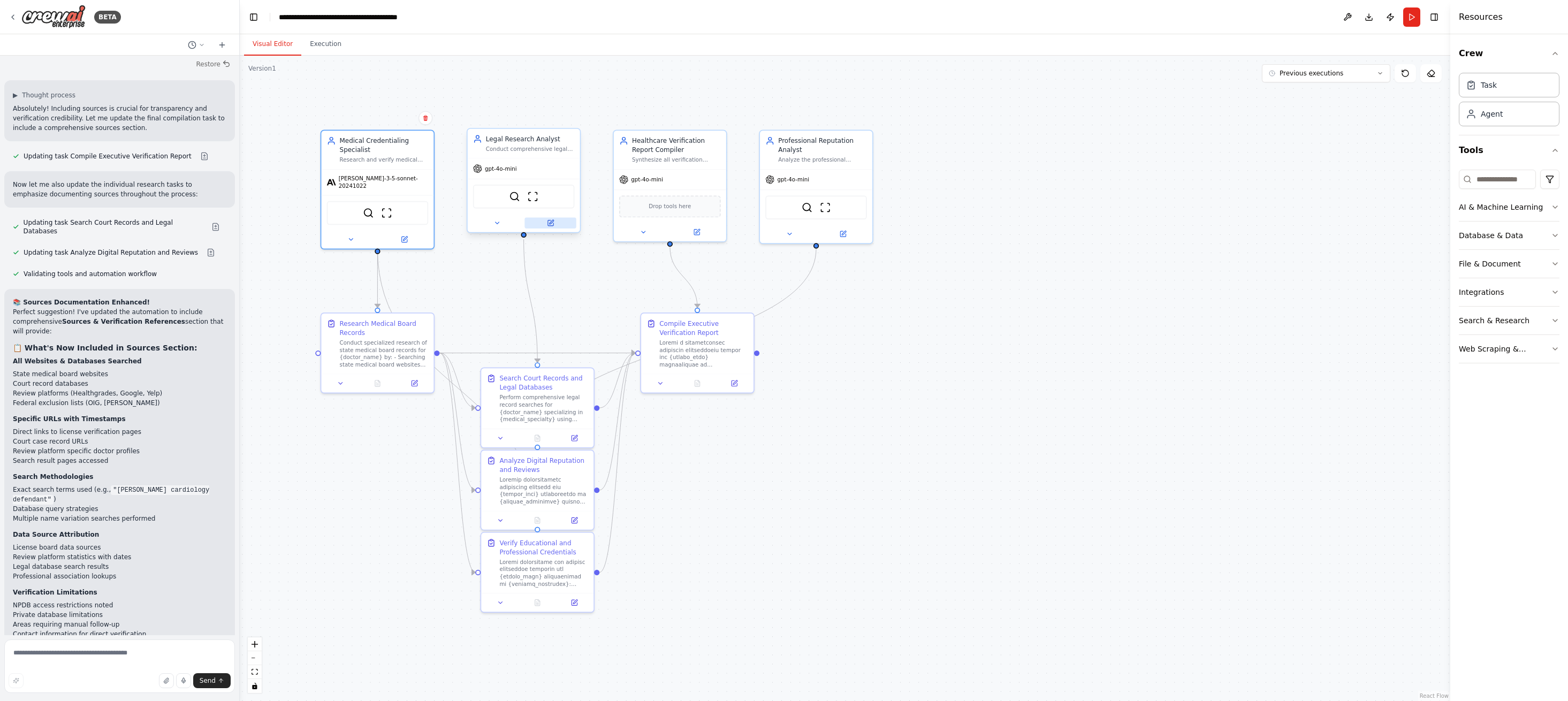
click at [548, 221] on icon at bounding box center [550, 223] width 5 height 5
click at [548, 221] on icon at bounding box center [550, 223] width 5 height 5
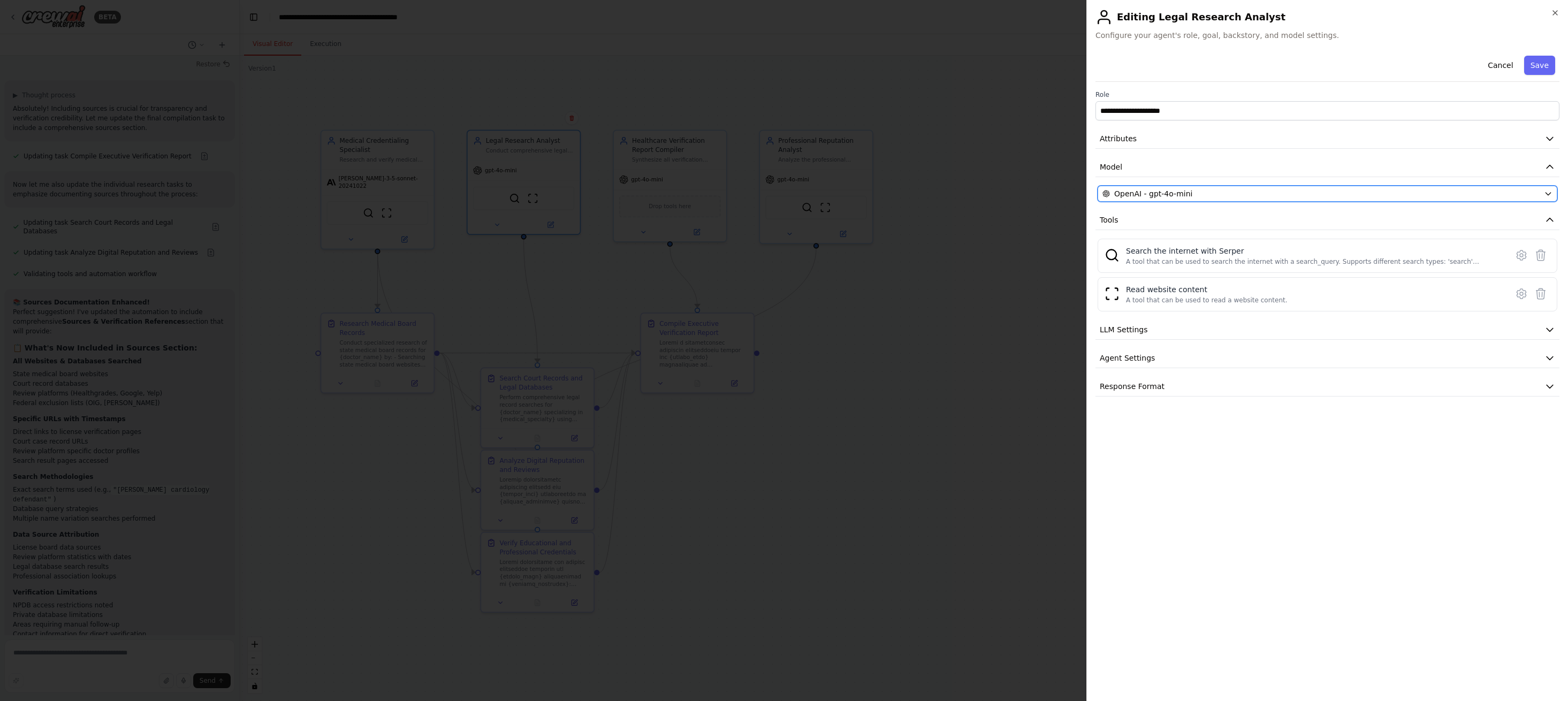
click at [1320, 192] on div "OpenAI - gpt-4o-mini" at bounding box center [1321, 194] width 437 height 11
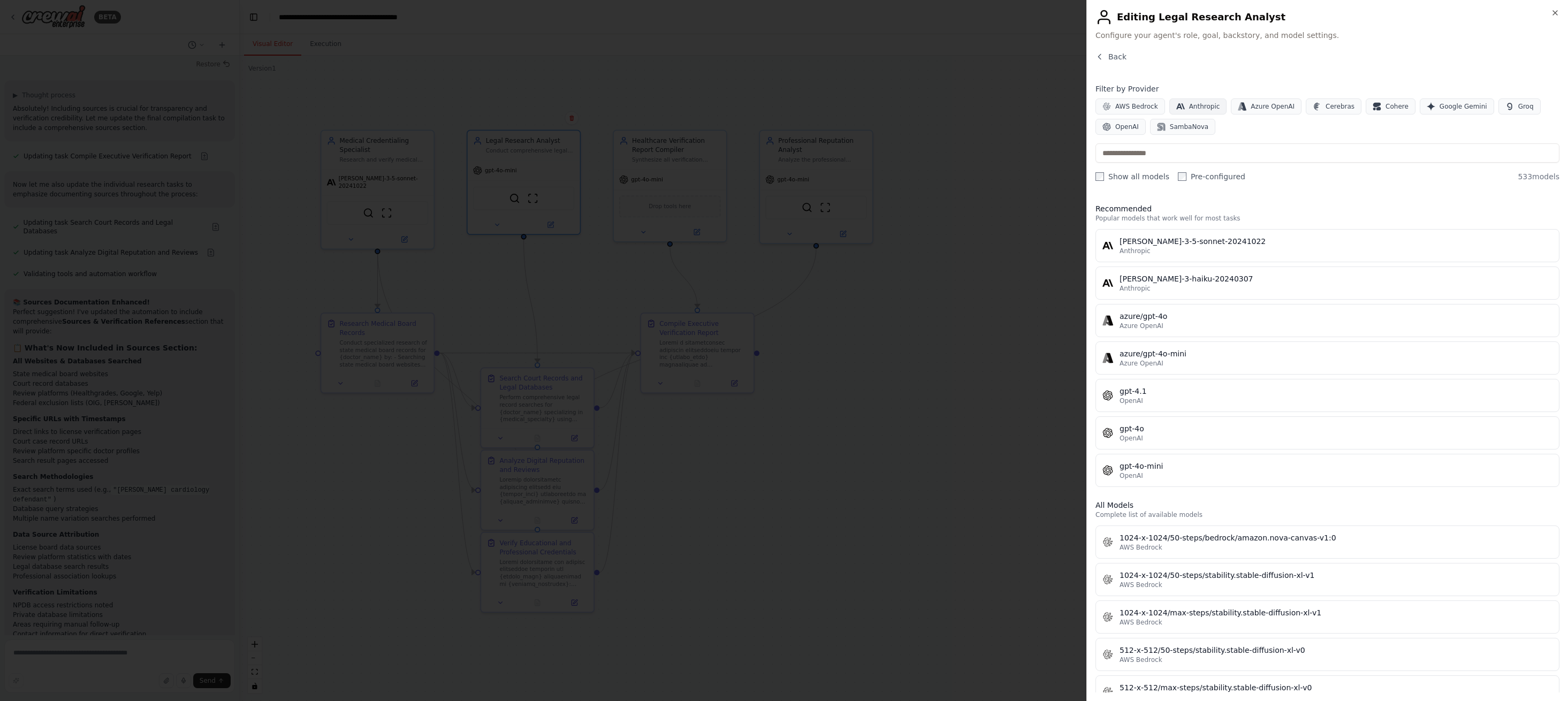
click at [1193, 108] on span "Anthropic" at bounding box center [1205, 106] width 31 height 9
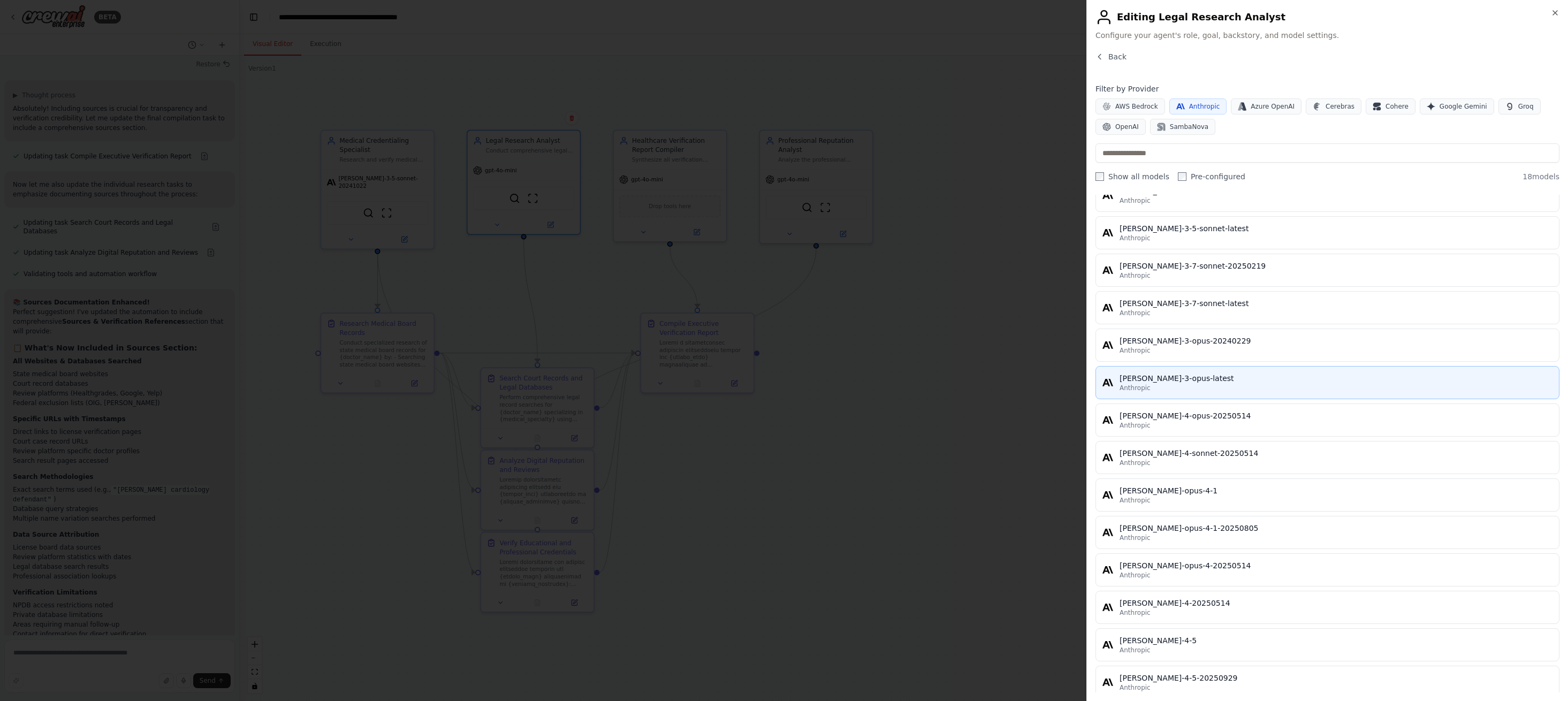
scroll to position [249, 0]
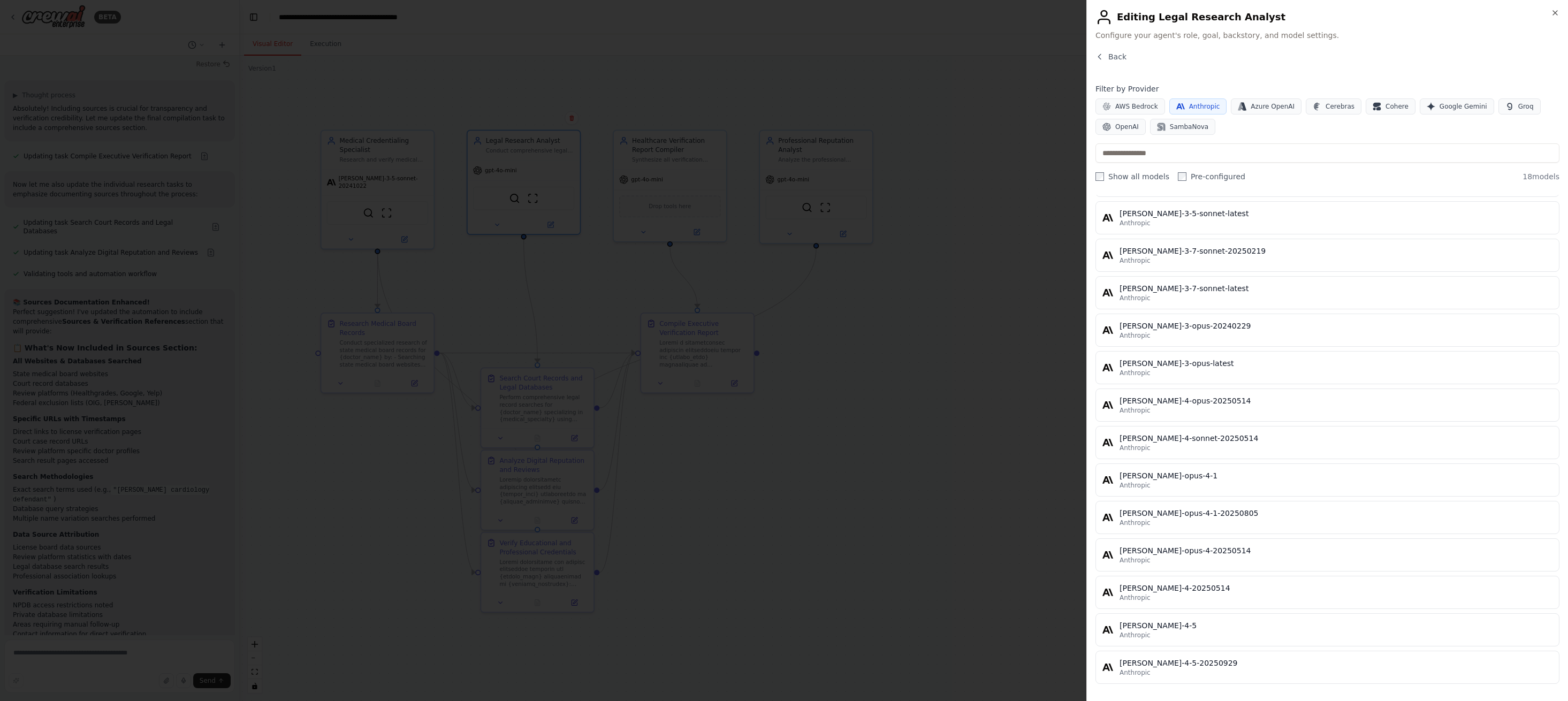
click at [1238, 372] on div "Anthropic" at bounding box center [1335, 373] width 433 height 9
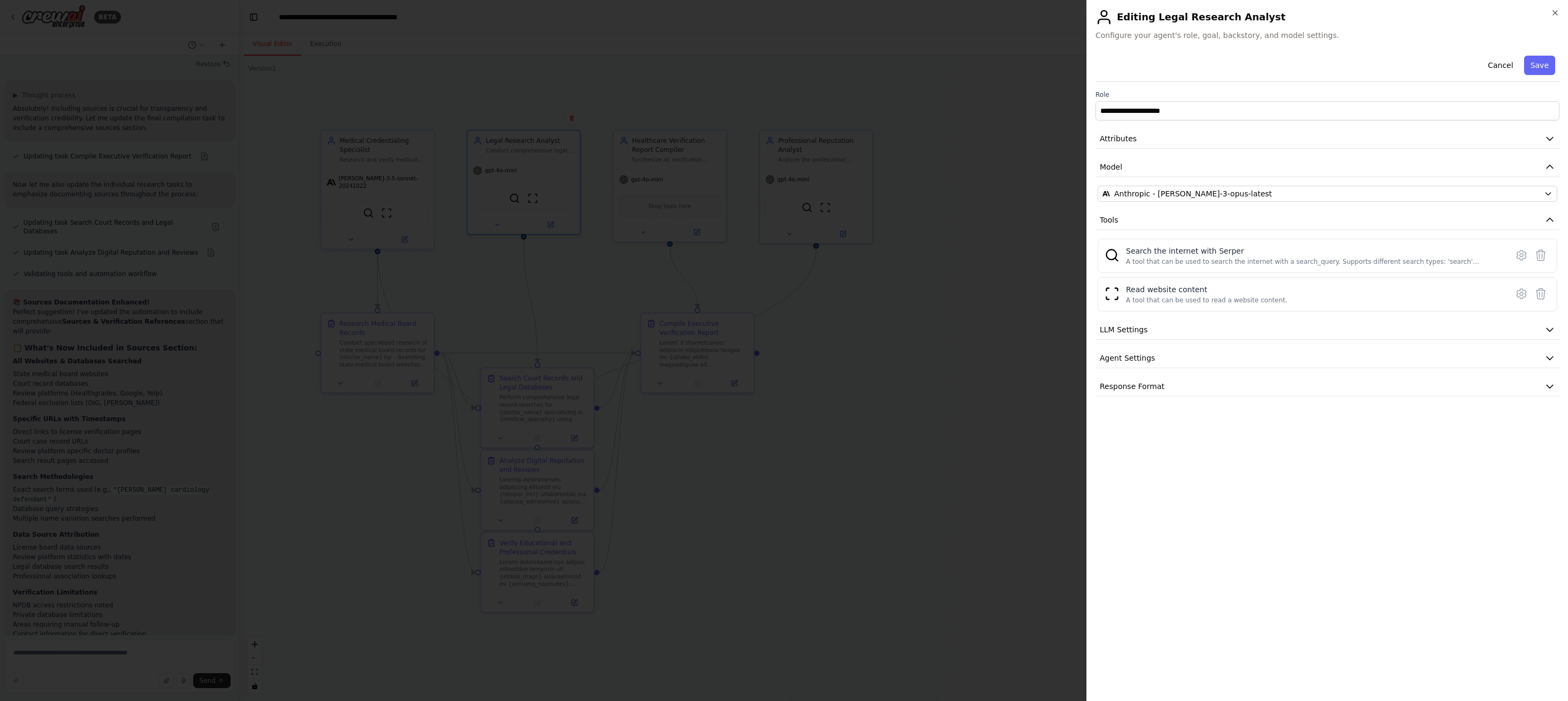
click at [1544, 69] on button "Save" at bounding box center [1539, 65] width 31 height 19
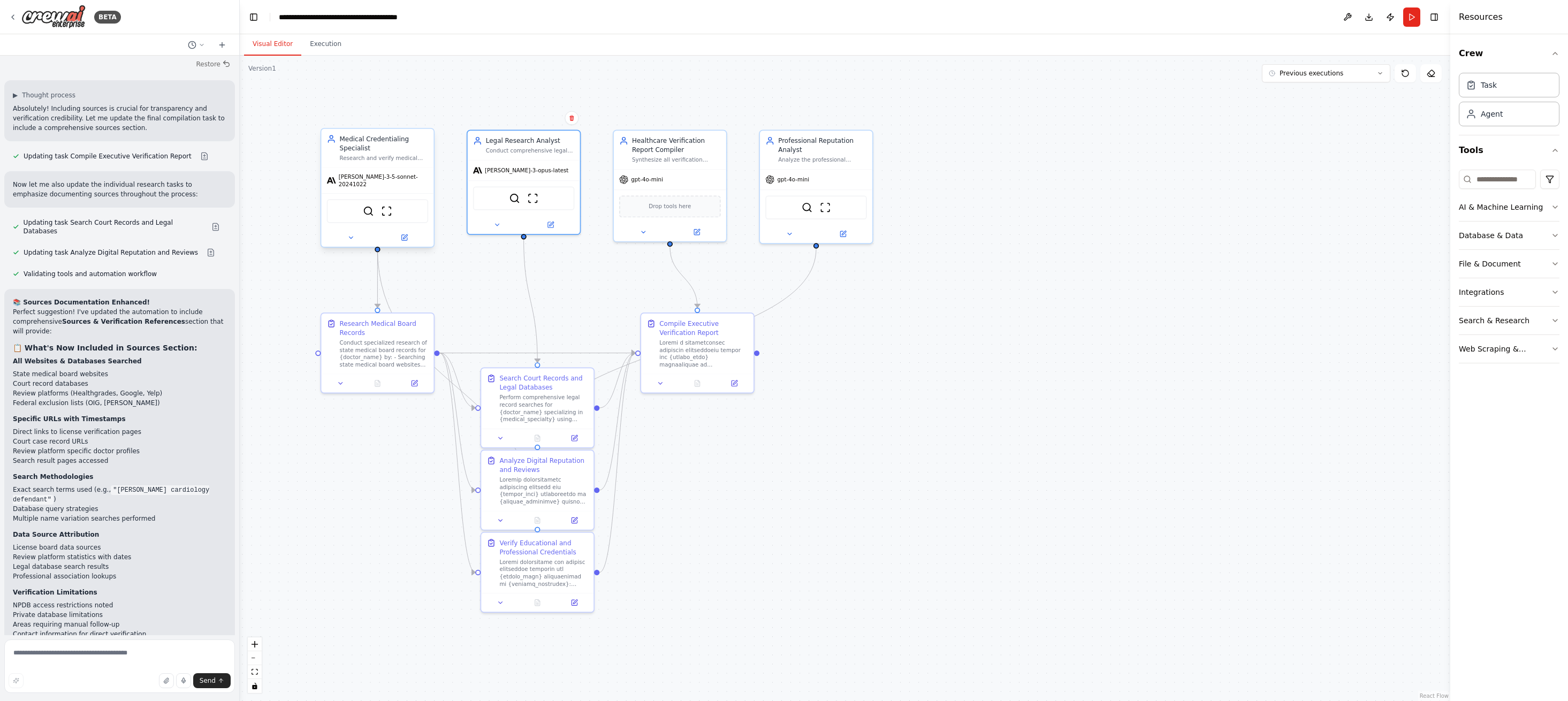
click at [396, 178] on span "[PERSON_NAME]-3-5-sonnet-20241022" at bounding box center [383, 181] width 89 height 15
click at [385, 183] on div "[PERSON_NAME]-3-5-sonnet-20241022" at bounding box center [377, 180] width 113 height 26
click at [405, 234] on icon at bounding box center [405, 236] width 4 height 4
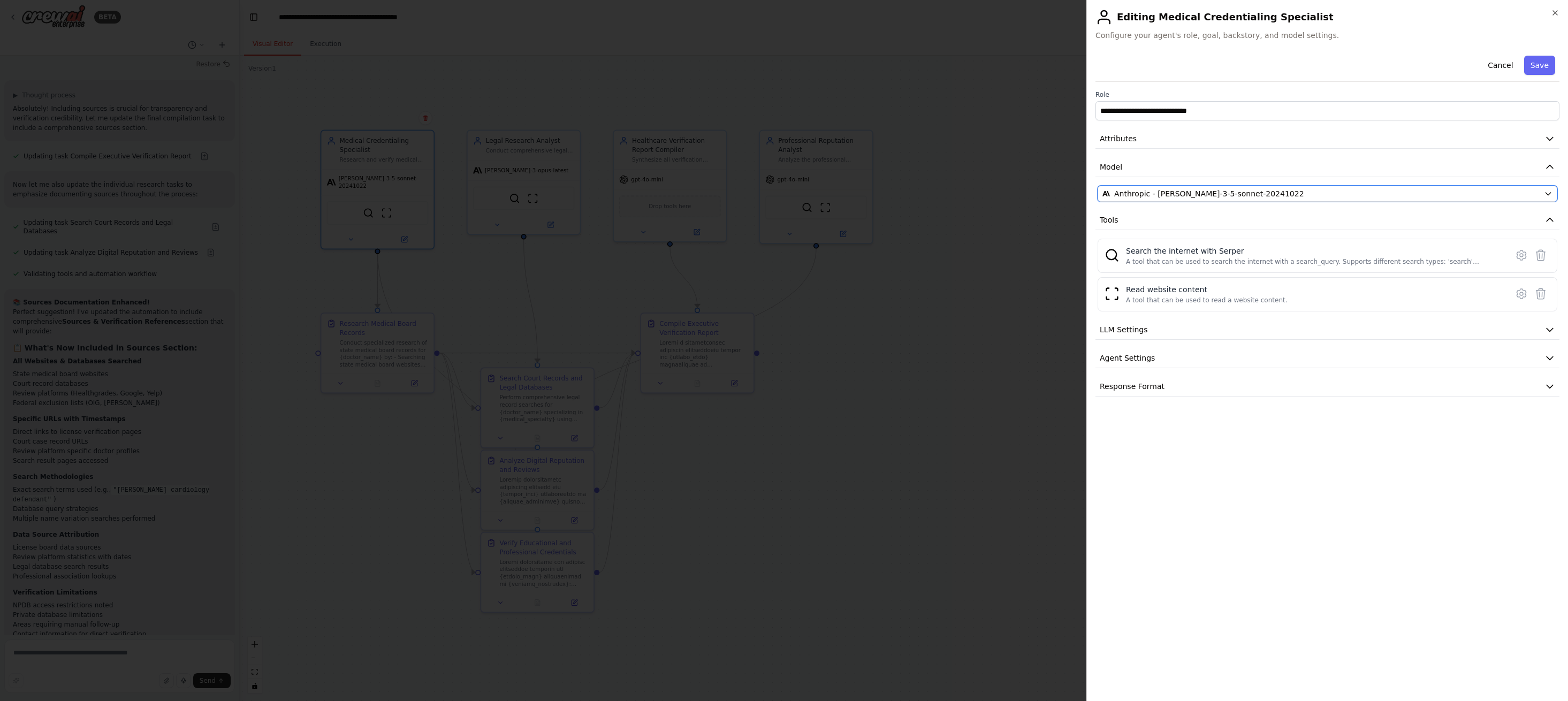
click at [1247, 192] on span "Anthropic - [PERSON_NAME]-3-5-sonnet-20241022" at bounding box center [1209, 194] width 190 height 11
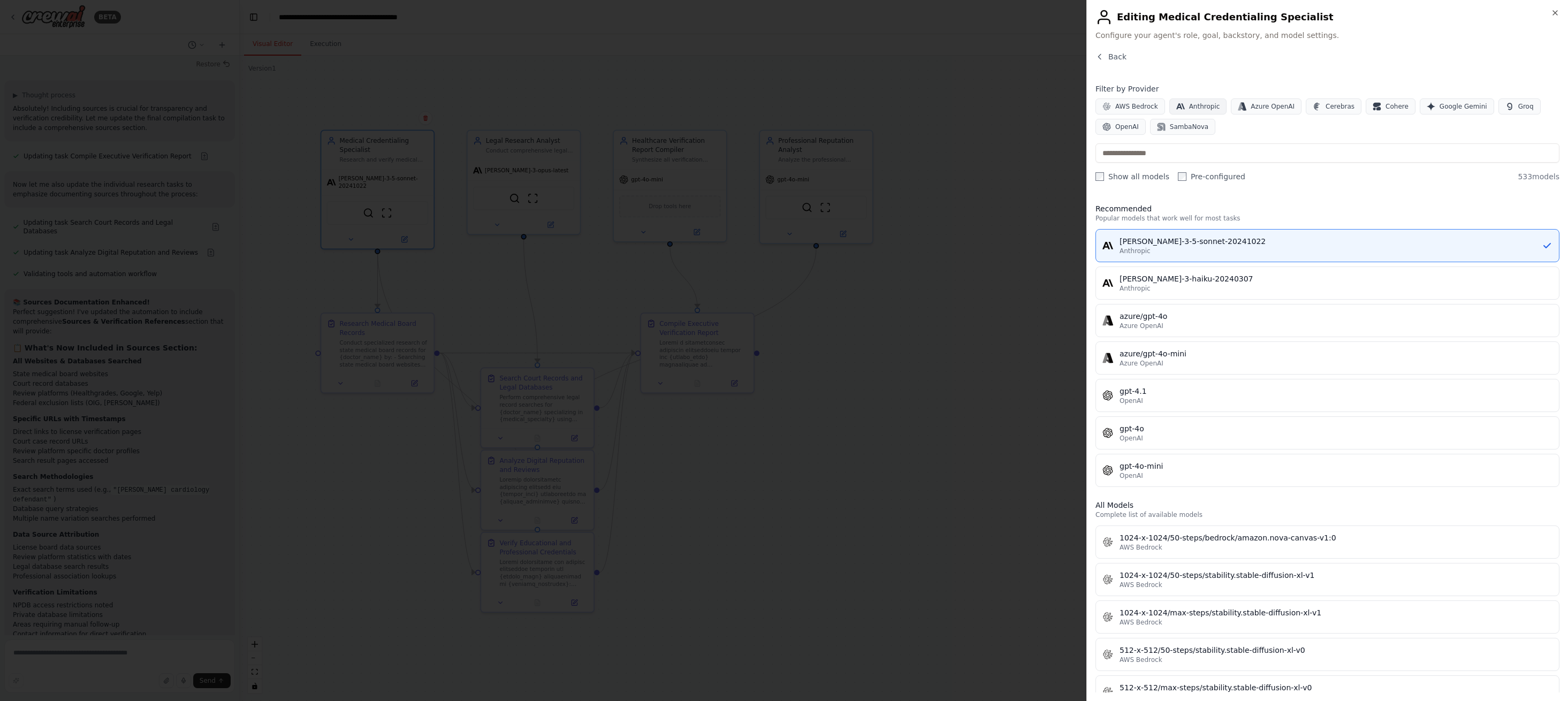
click at [1189, 102] on span "Anthropic" at bounding box center [1205, 106] width 31 height 9
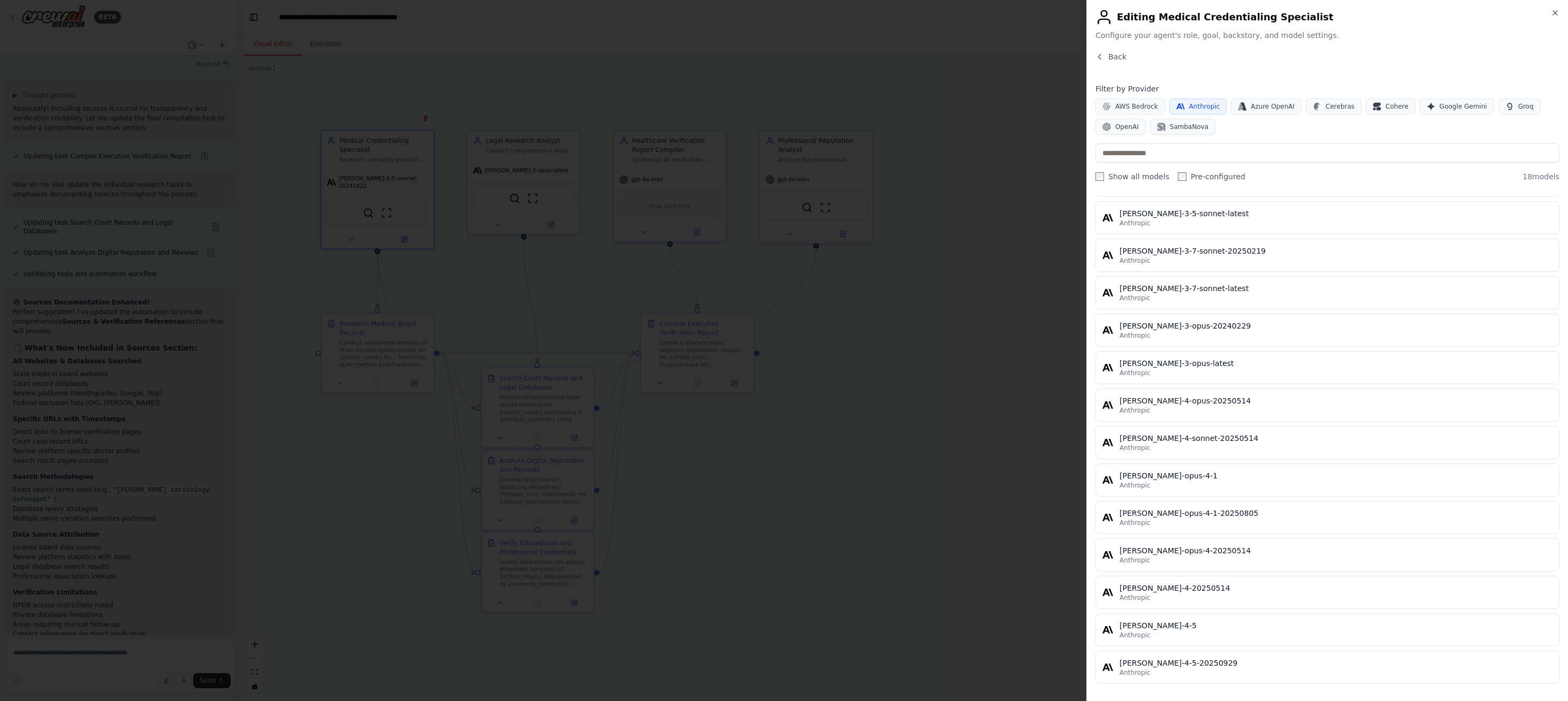
click at [1238, 435] on div "[PERSON_NAME]-4-sonnet-20250514" at bounding box center [1335, 438] width 433 height 11
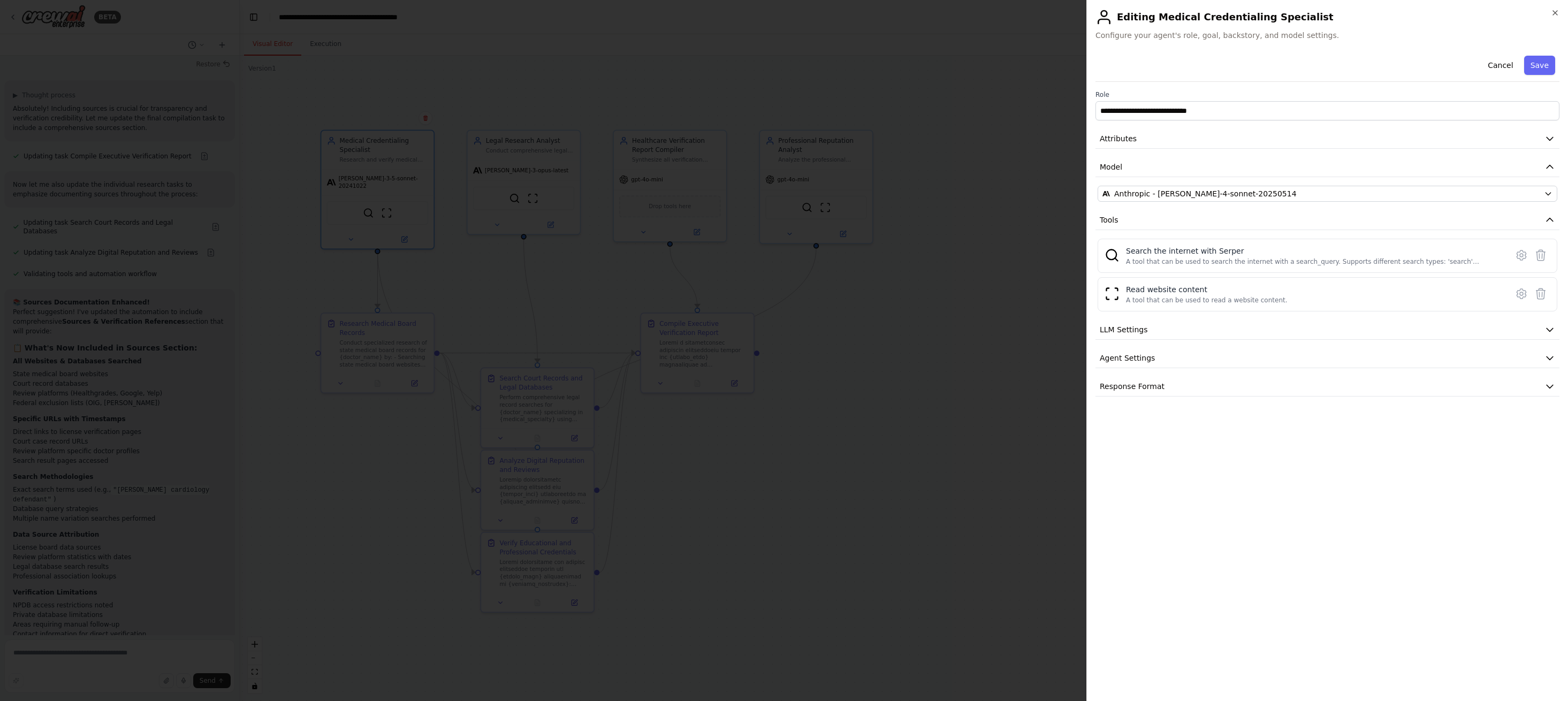
click at [1543, 65] on button "Save" at bounding box center [1539, 65] width 31 height 19
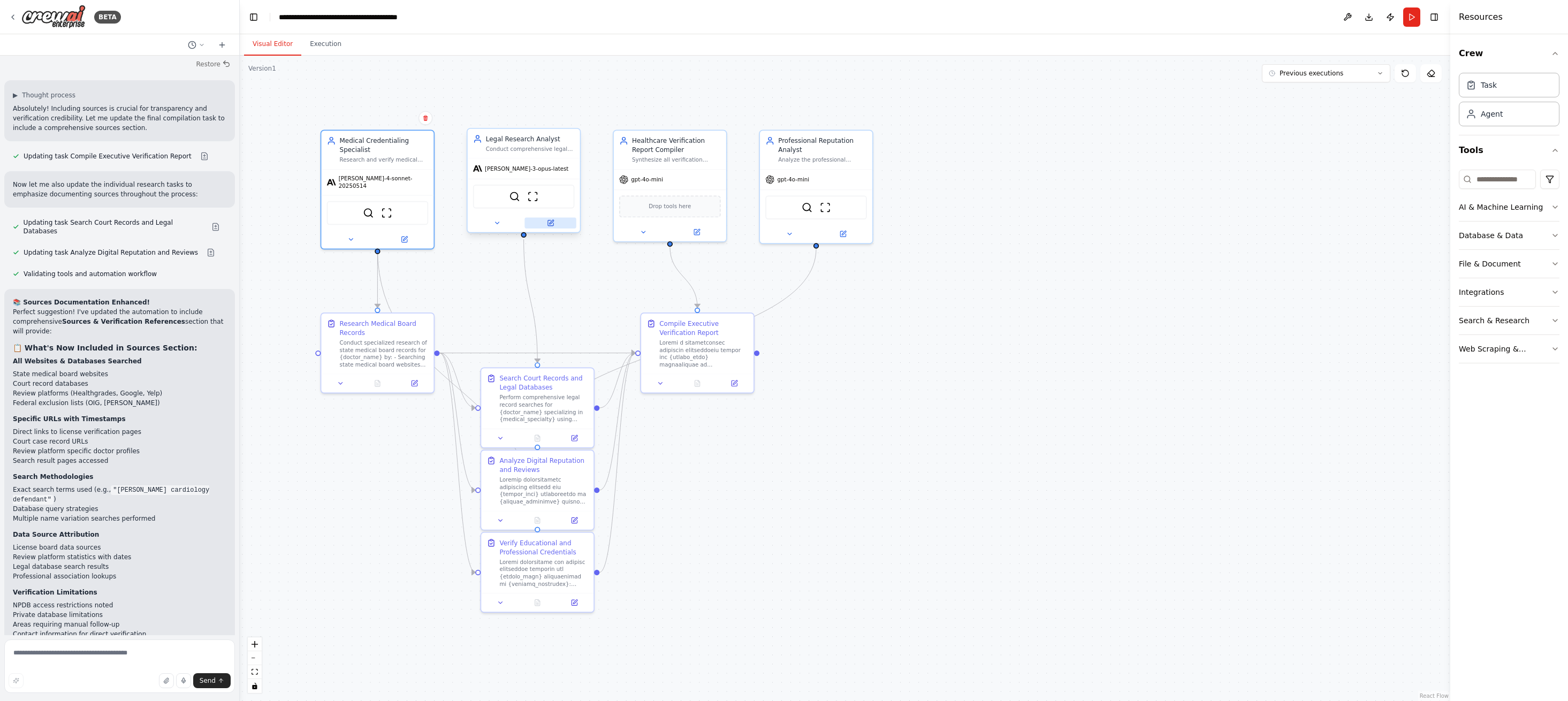
click at [552, 223] on icon at bounding box center [550, 223] width 5 height 5
click at [553, 224] on icon at bounding box center [550, 223] width 5 height 5
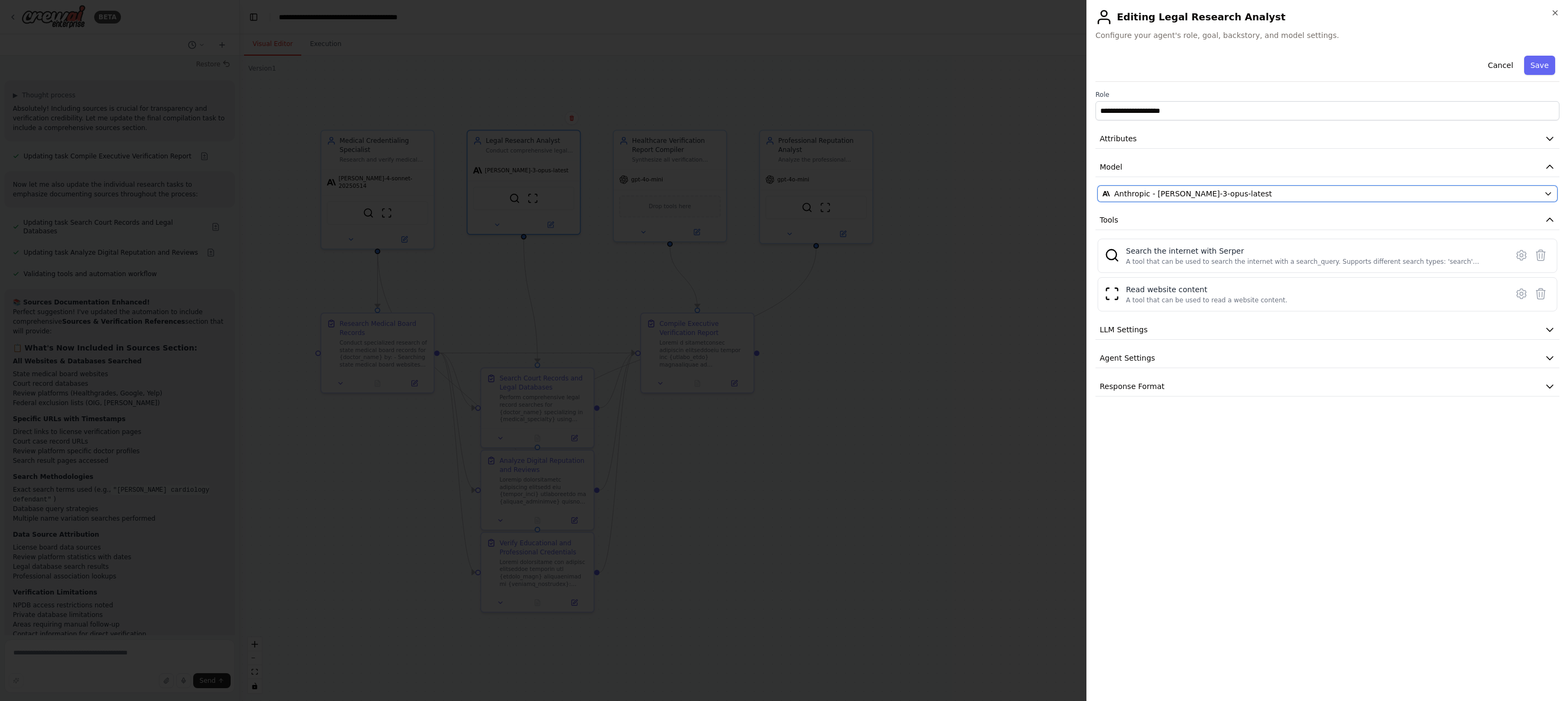
click at [1356, 195] on div "Anthropic - [PERSON_NAME]-3-opus-latest" at bounding box center [1321, 194] width 437 height 11
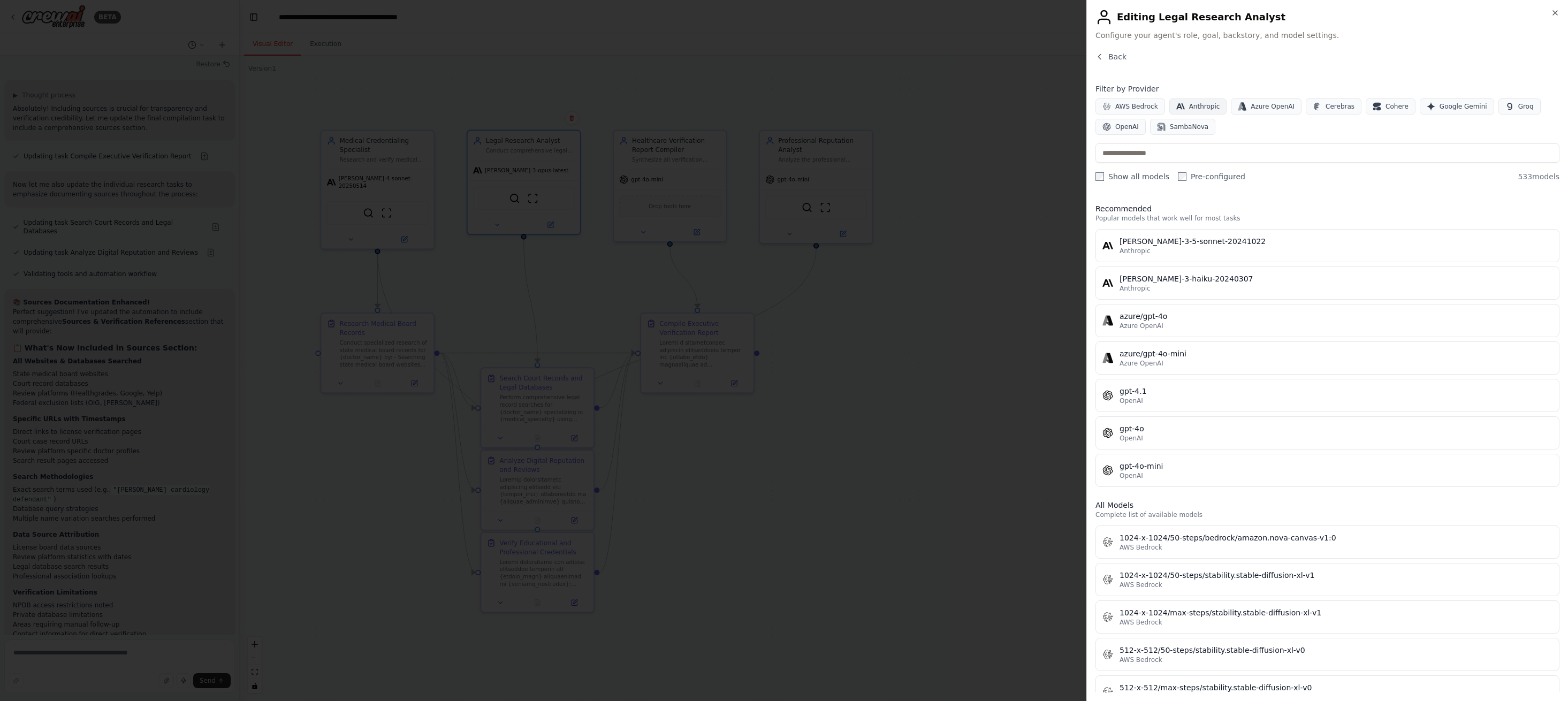
click at [1198, 105] on span "Anthropic" at bounding box center [1205, 106] width 31 height 9
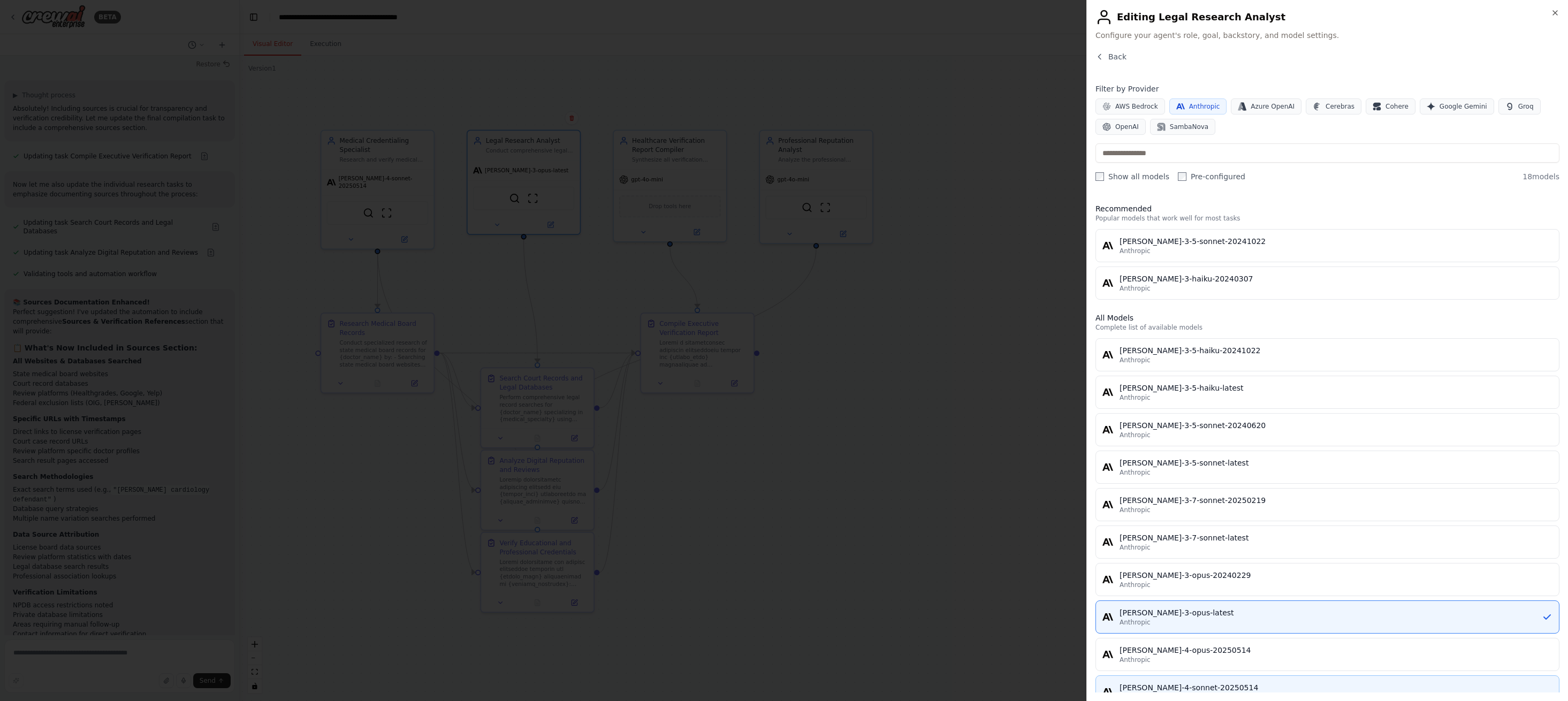
scroll to position [191, 0]
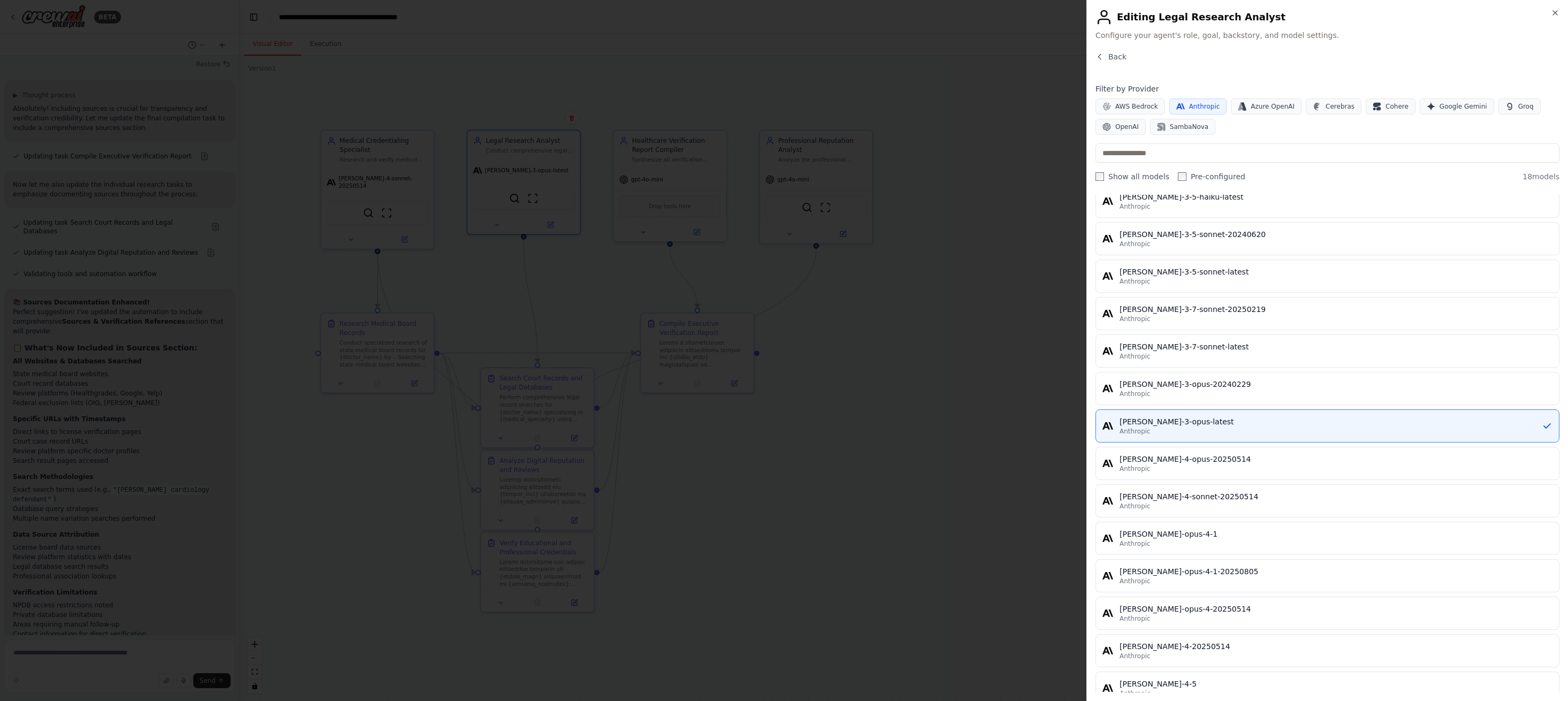
click at [1229, 501] on div "[PERSON_NAME]-4-sonnet-20250514" at bounding box center [1335, 497] width 433 height 11
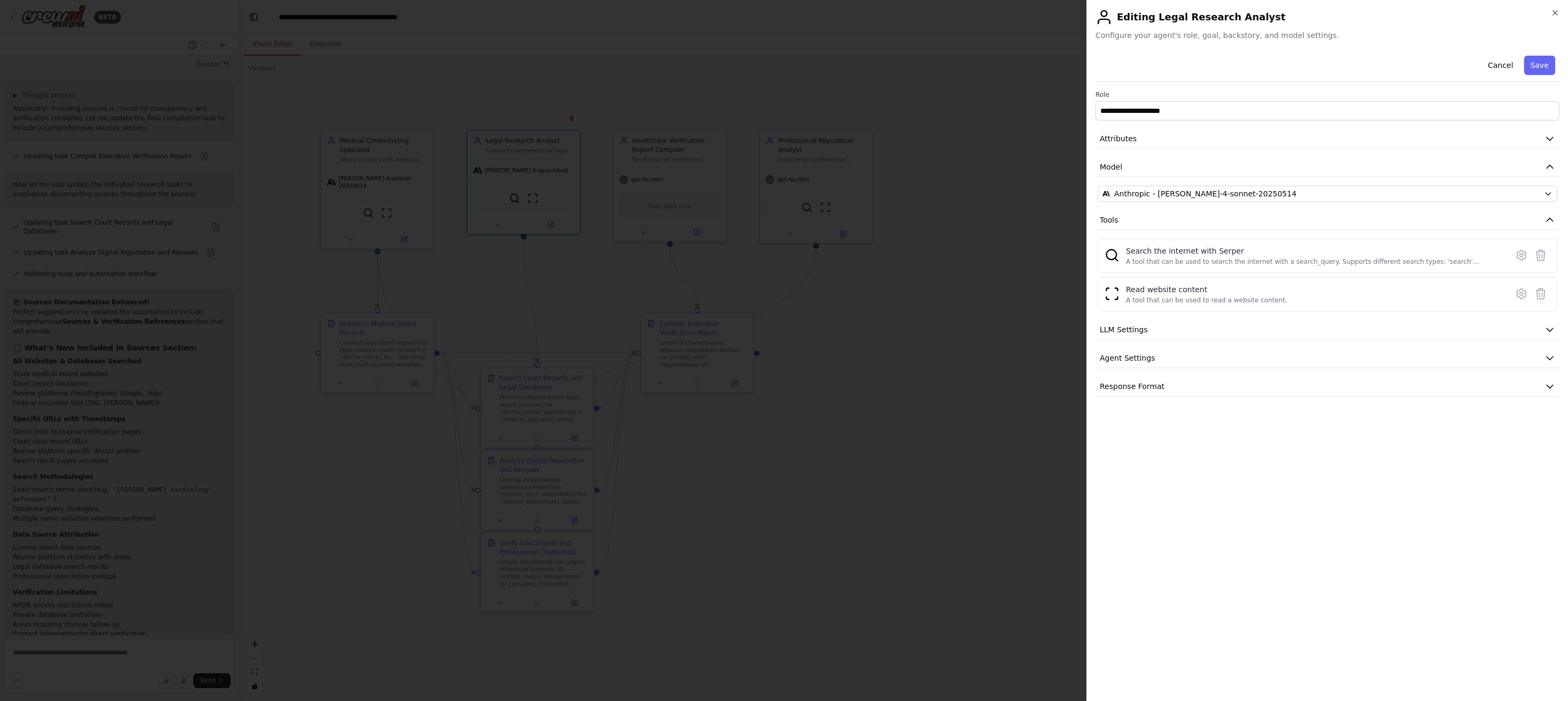
click at [1540, 69] on button "Save" at bounding box center [1539, 65] width 31 height 19
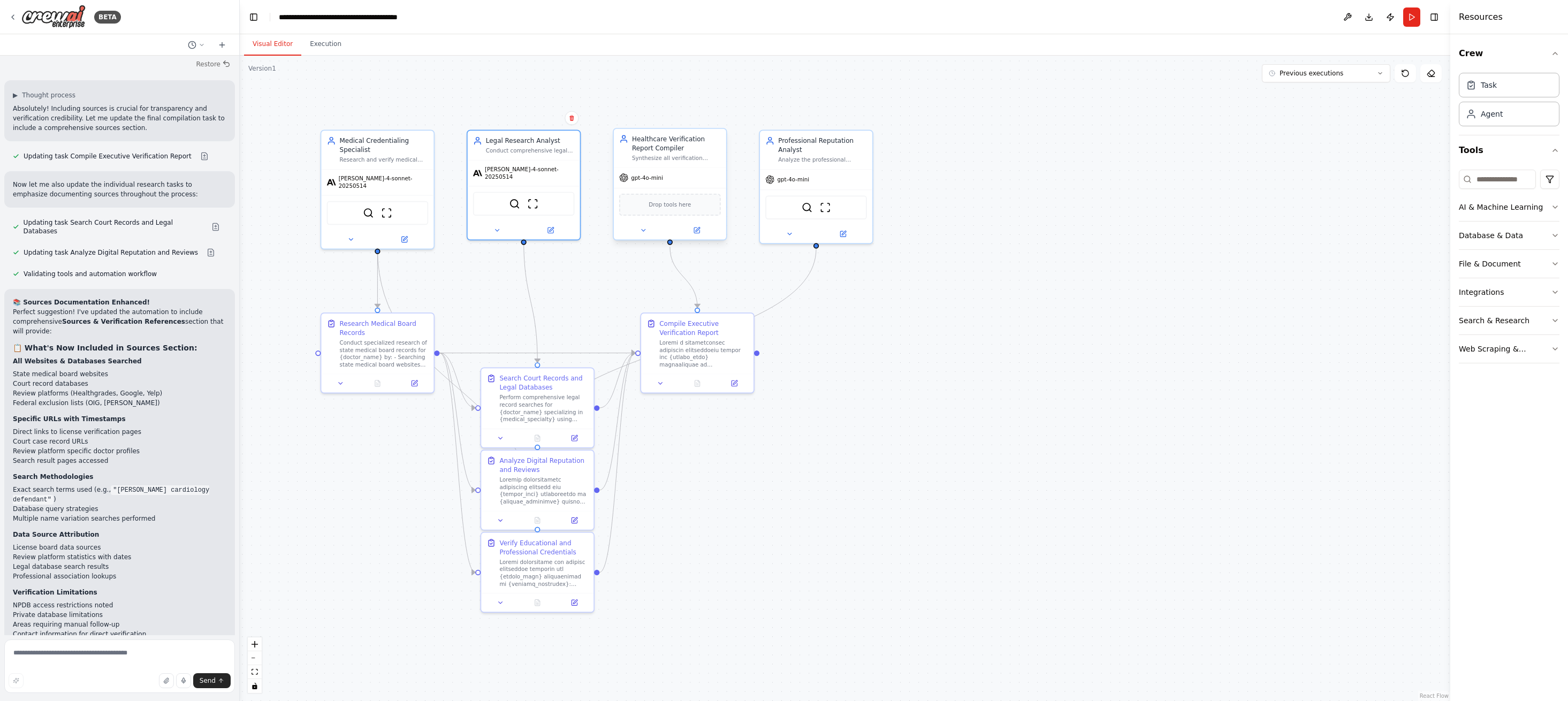
click at [671, 180] on div "gpt-4o-mini" at bounding box center [670, 177] width 113 height 20
click at [697, 232] on icon at bounding box center [696, 230] width 5 height 5
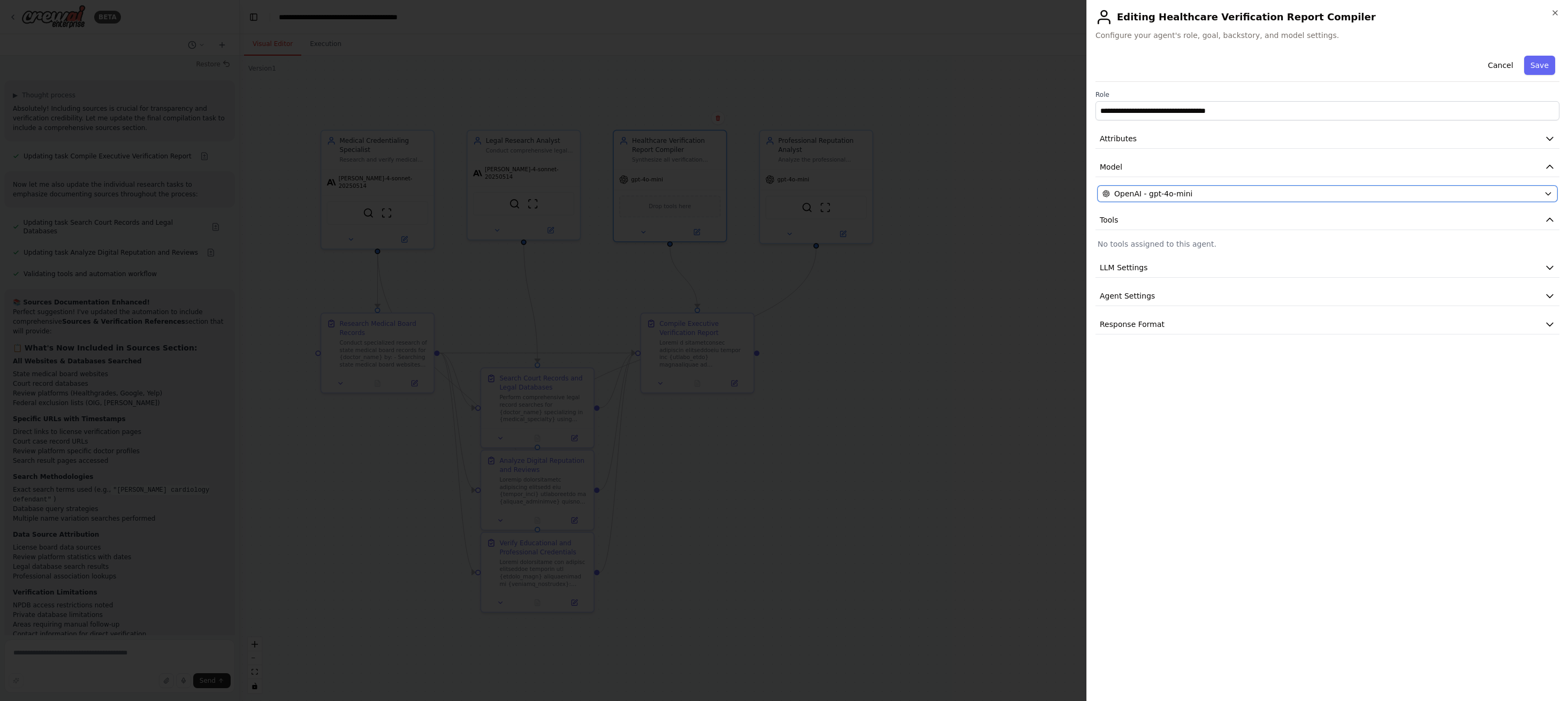
click at [1214, 196] on div "OpenAI - gpt-4o-mini" at bounding box center [1321, 194] width 437 height 11
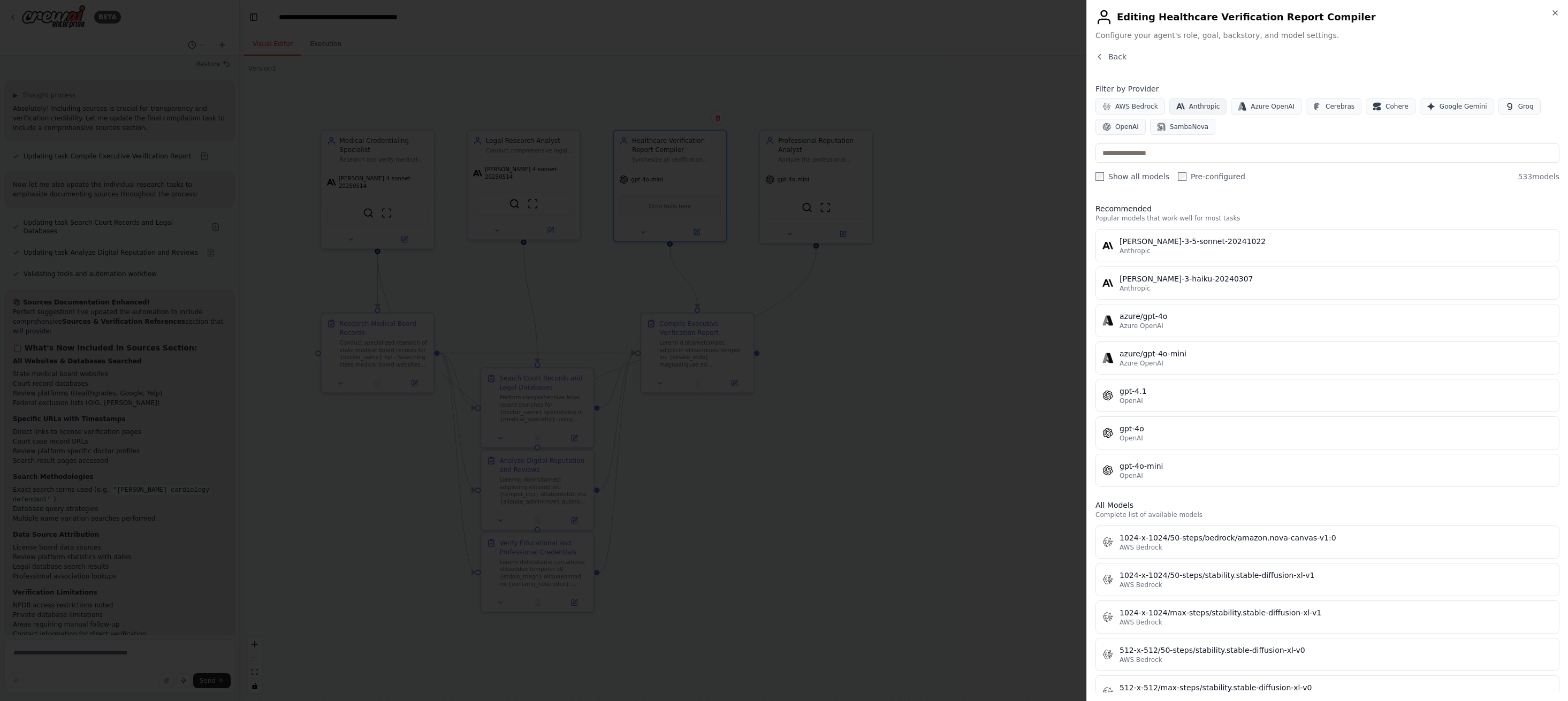
click at [1205, 102] on span "Anthropic" at bounding box center [1205, 106] width 31 height 9
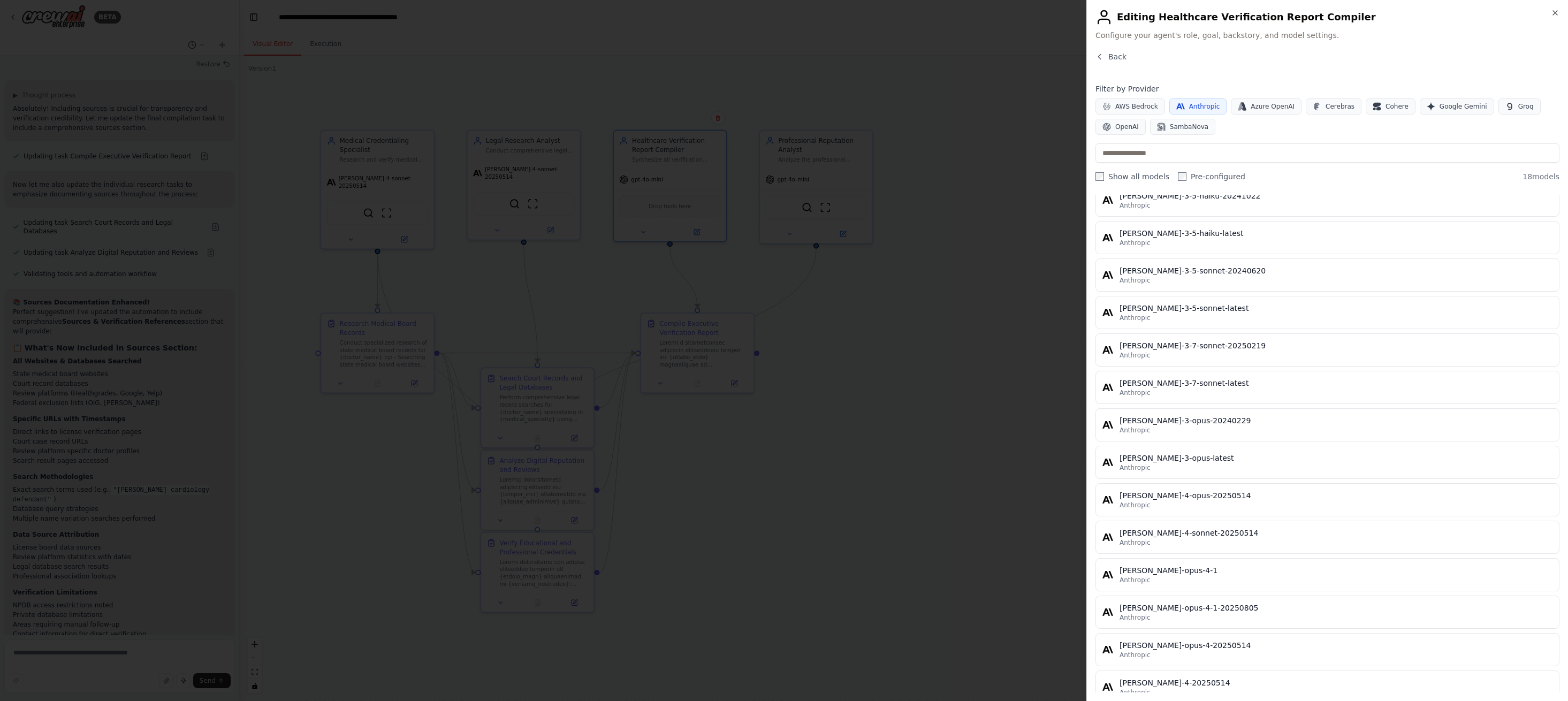
scroll to position [249, 0]
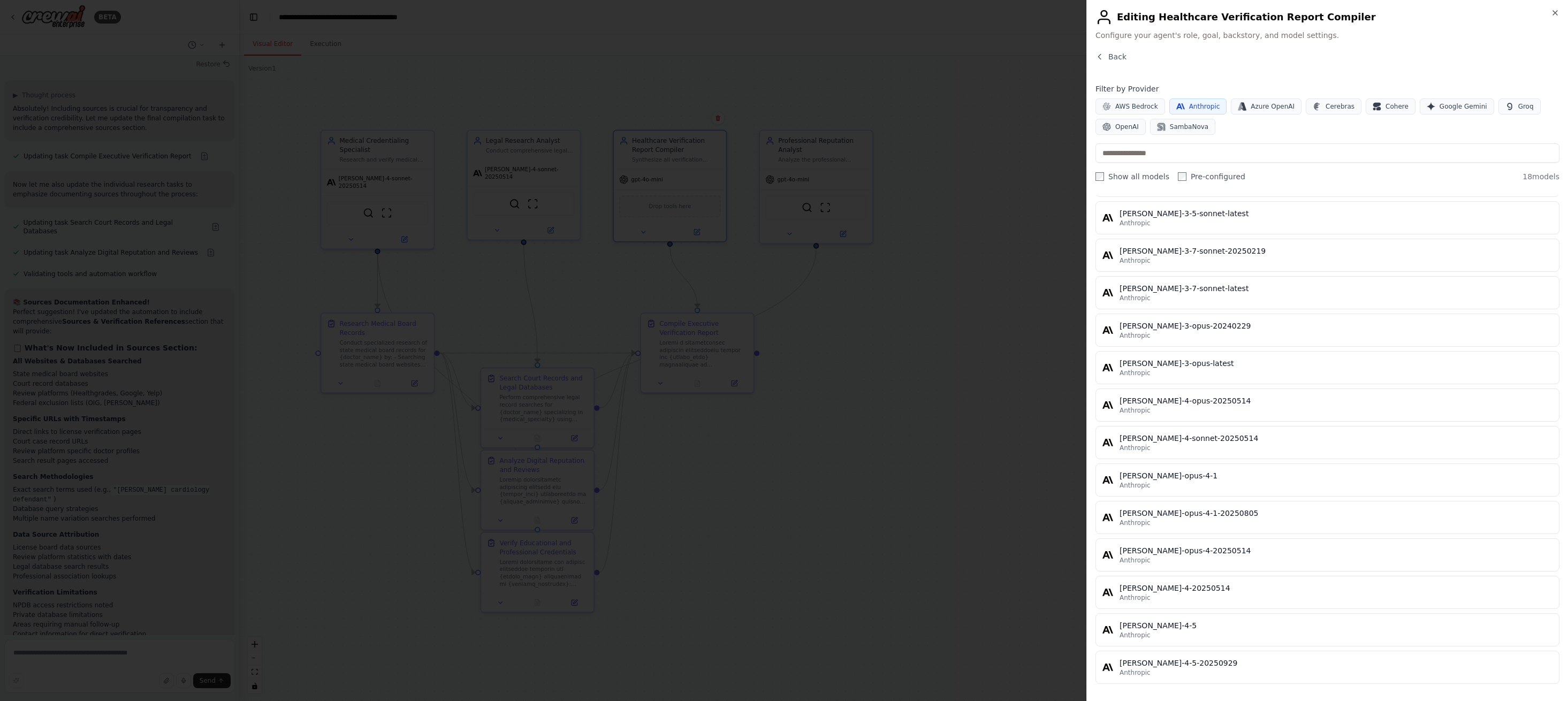
click at [1231, 583] on div "[PERSON_NAME]-4-20250514" at bounding box center [1335, 588] width 433 height 11
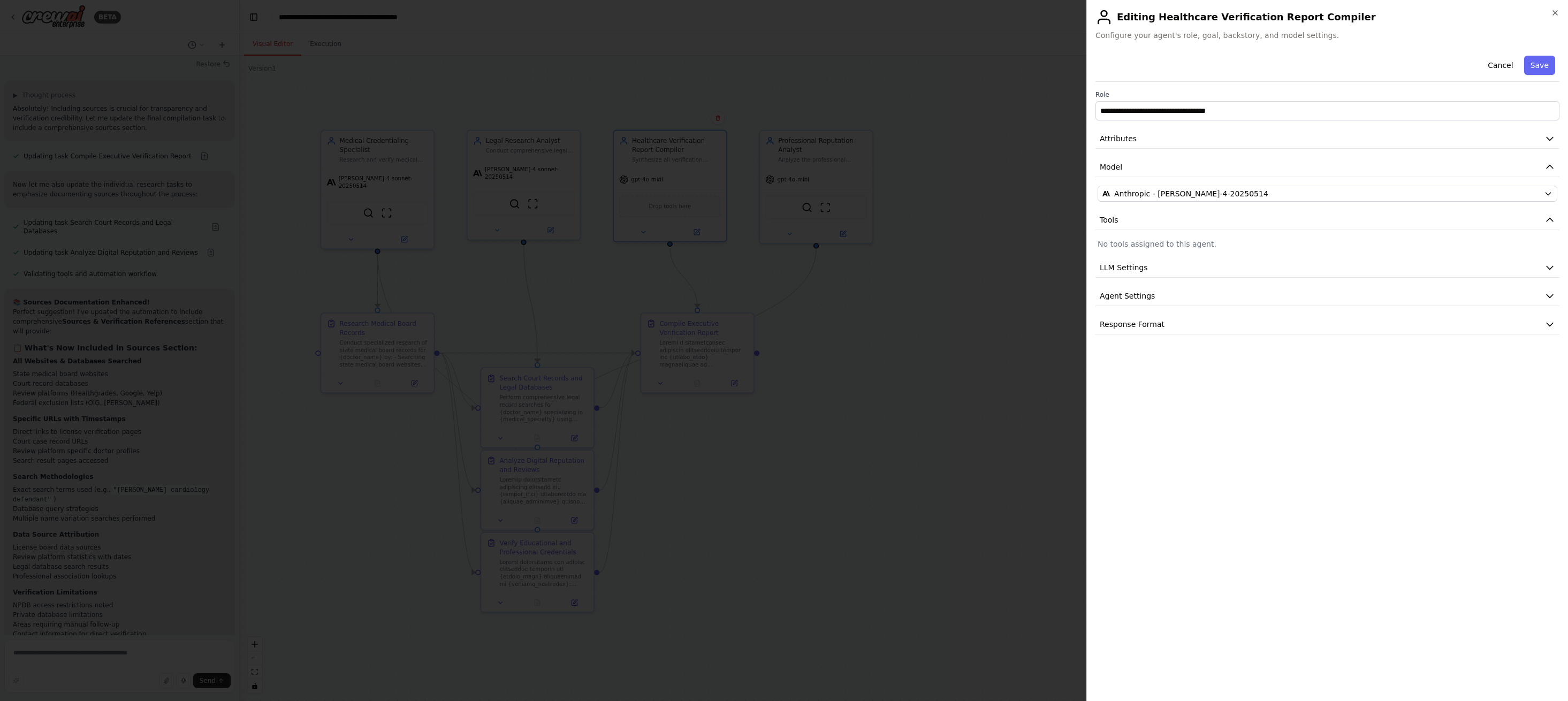
click at [1543, 65] on button "Save" at bounding box center [1539, 65] width 31 height 19
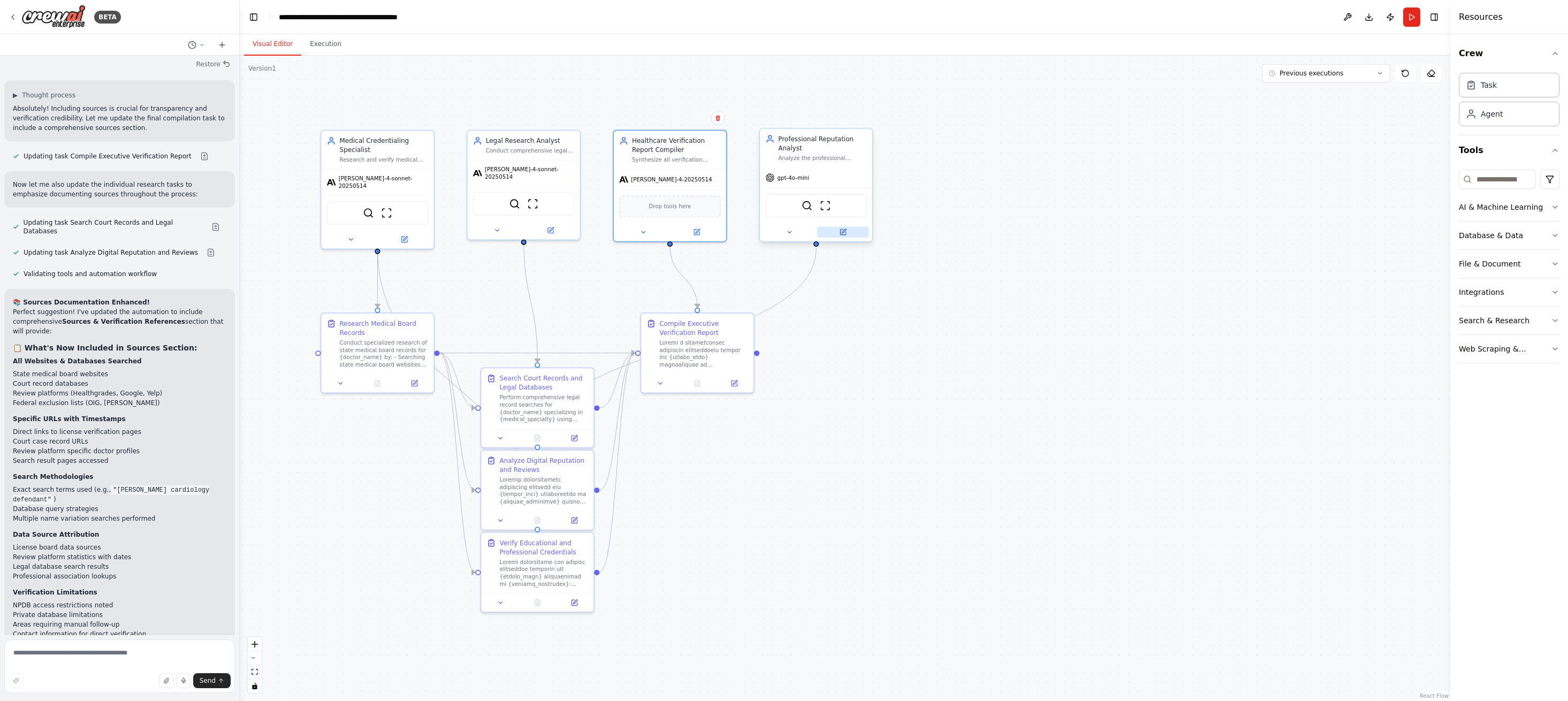
click at [847, 235] on button at bounding box center [843, 232] width 51 height 11
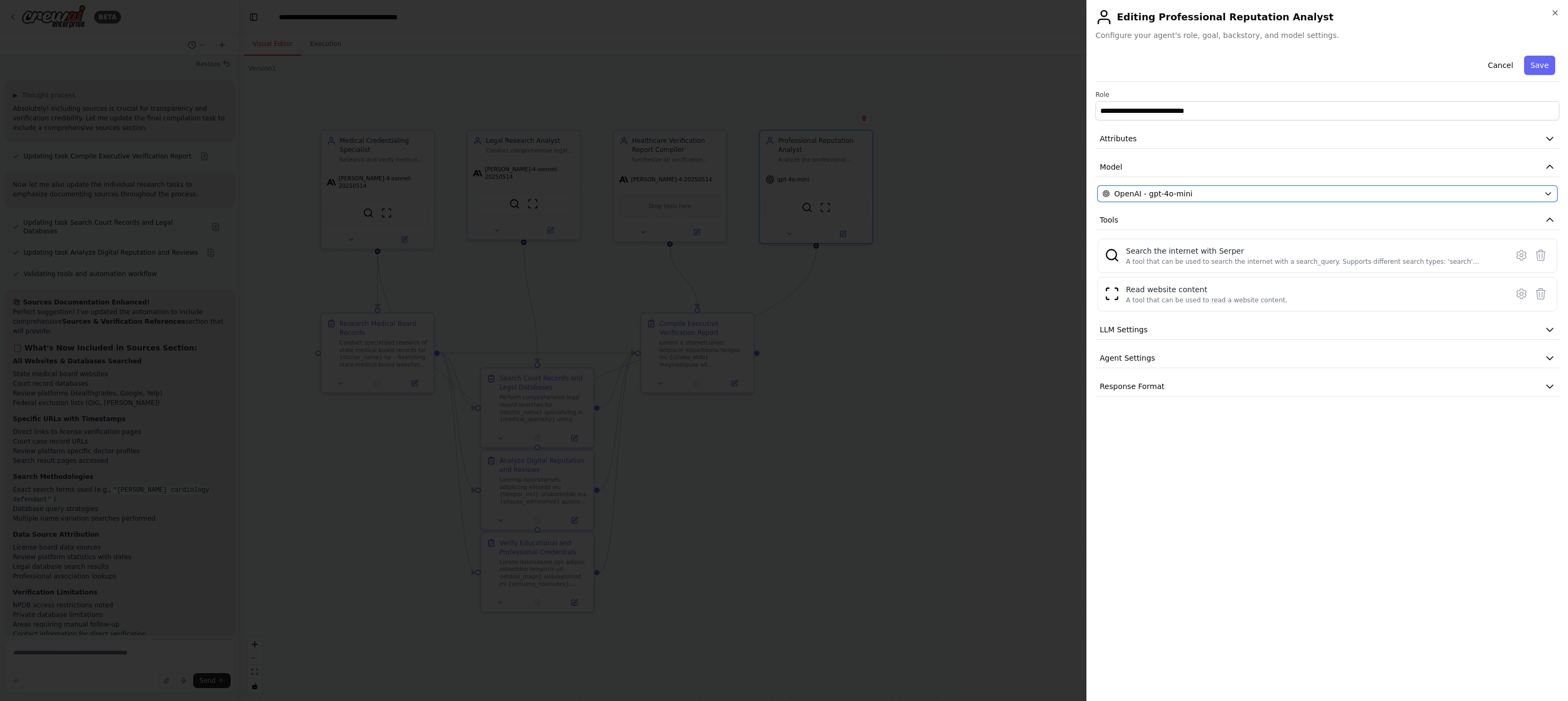
click at [1242, 195] on div "OpenAI - gpt-4o-mini" at bounding box center [1321, 194] width 437 height 11
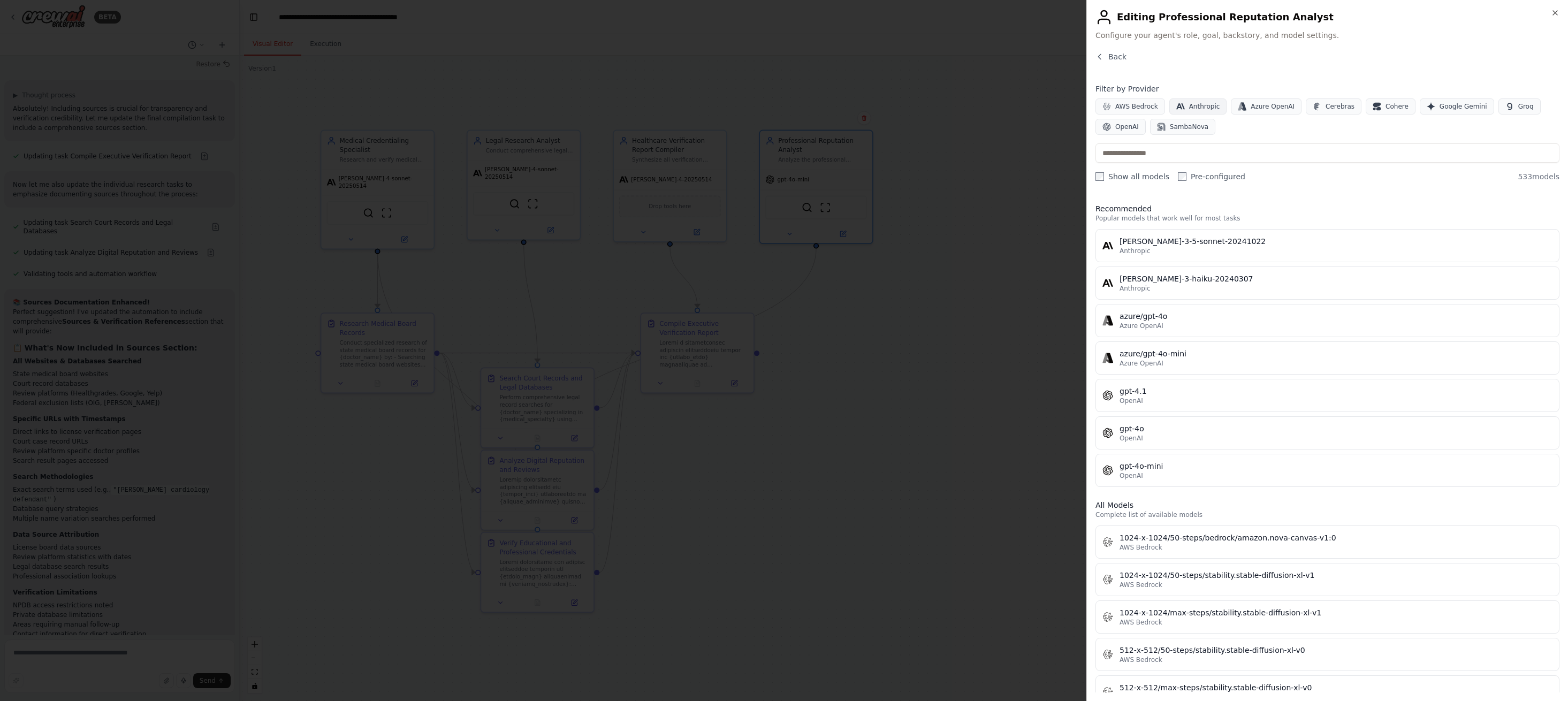
click at [1198, 101] on button "Anthropic" at bounding box center [1198, 106] width 58 height 16
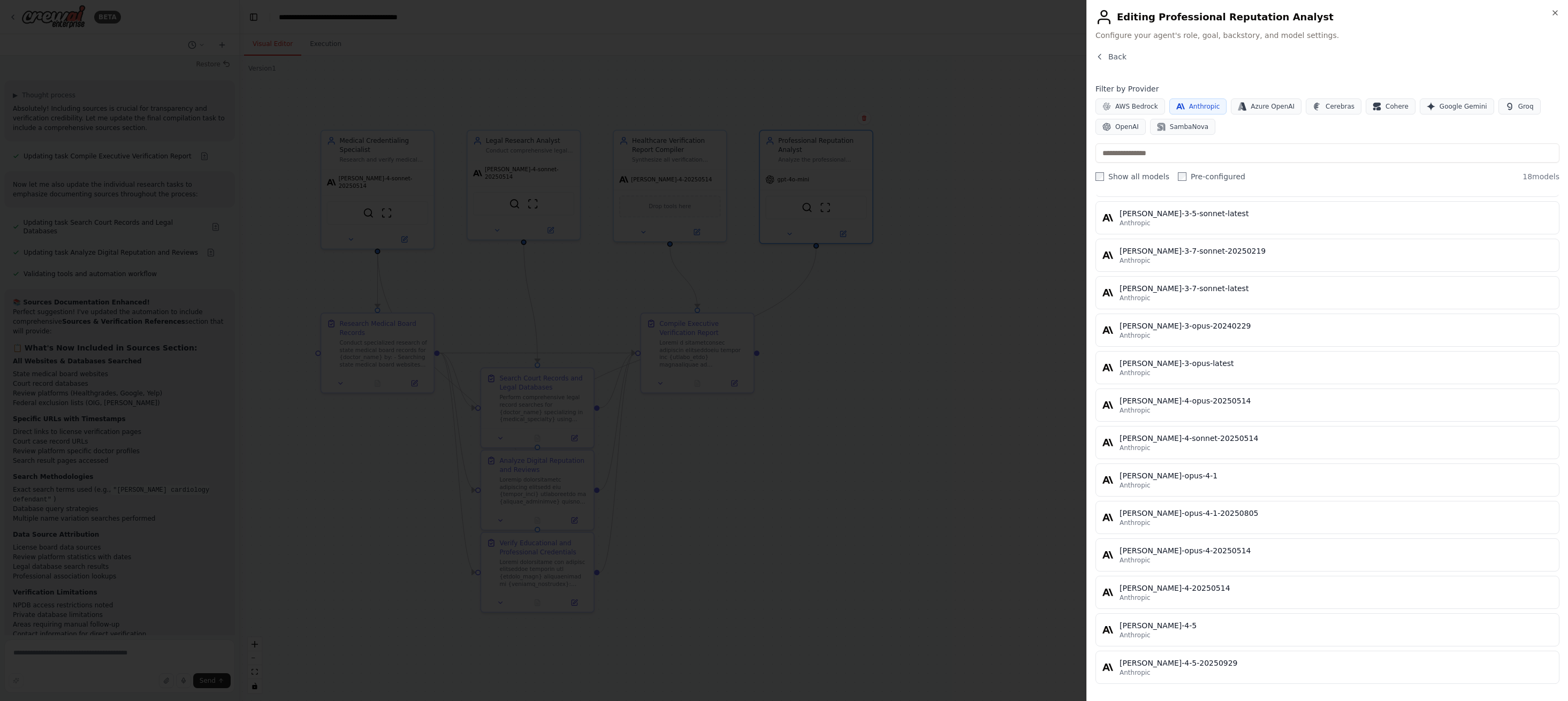
click at [1207, 591] on div "[PERSON_NAME]-4-20250514" at bounding box center [1335, 588] width 433 height 11
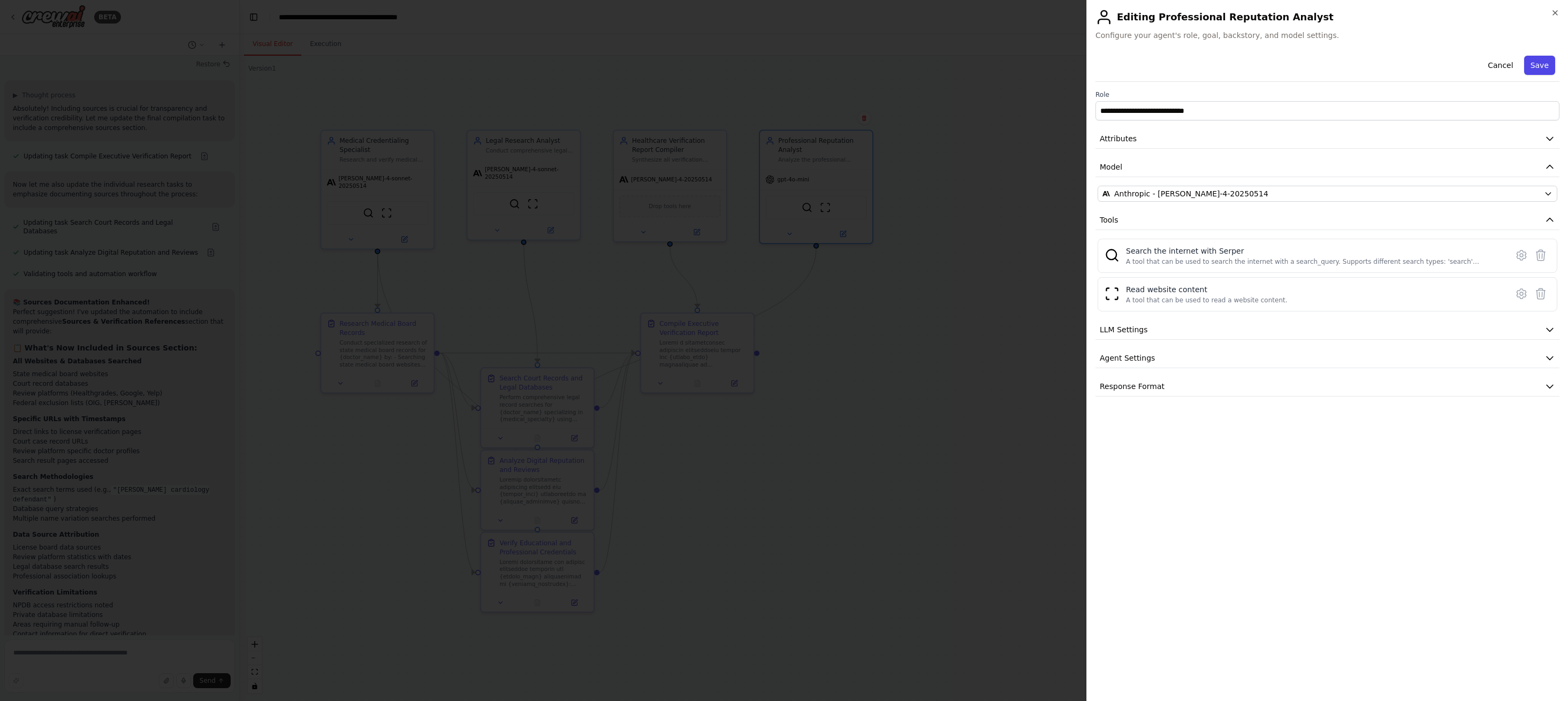
click at [1544, 62] on button "Save" at bounding box center [1539, 65] width 31 height 19
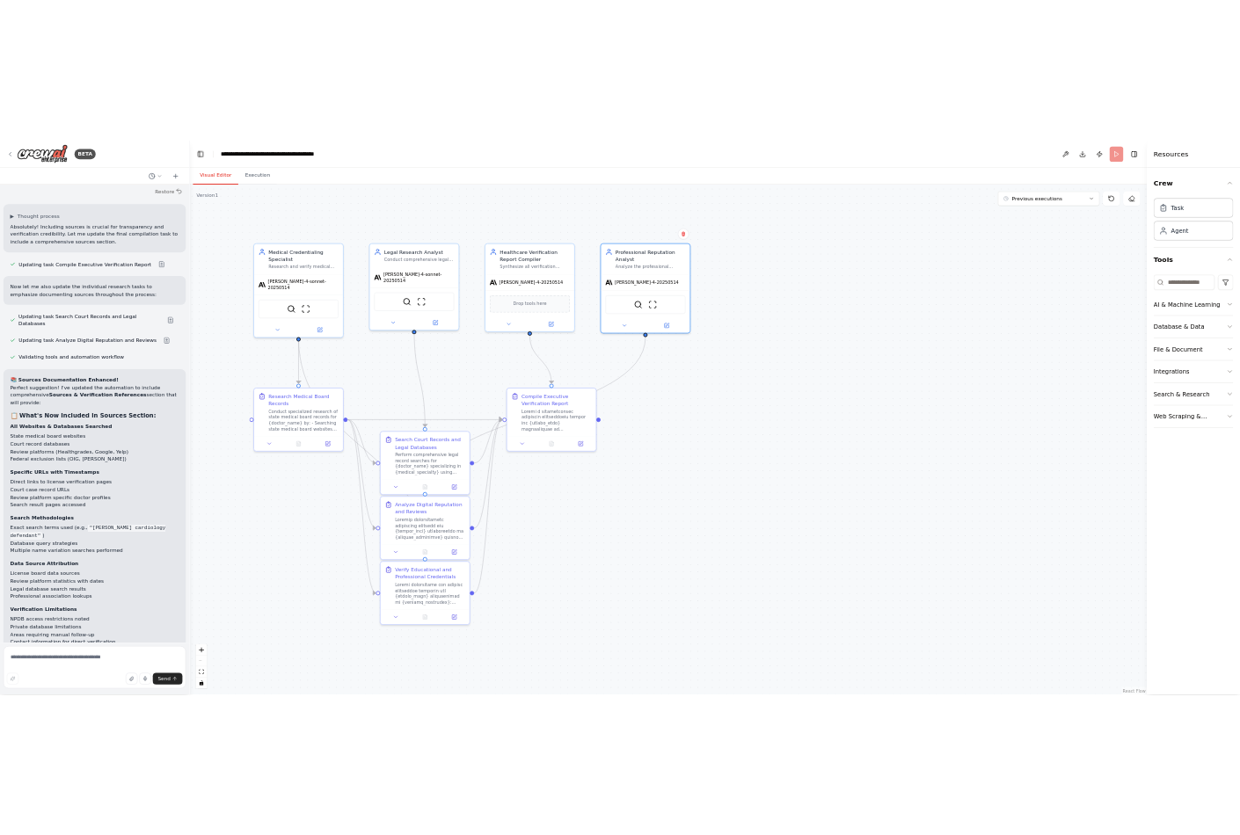
scroll to position [9826, 0]
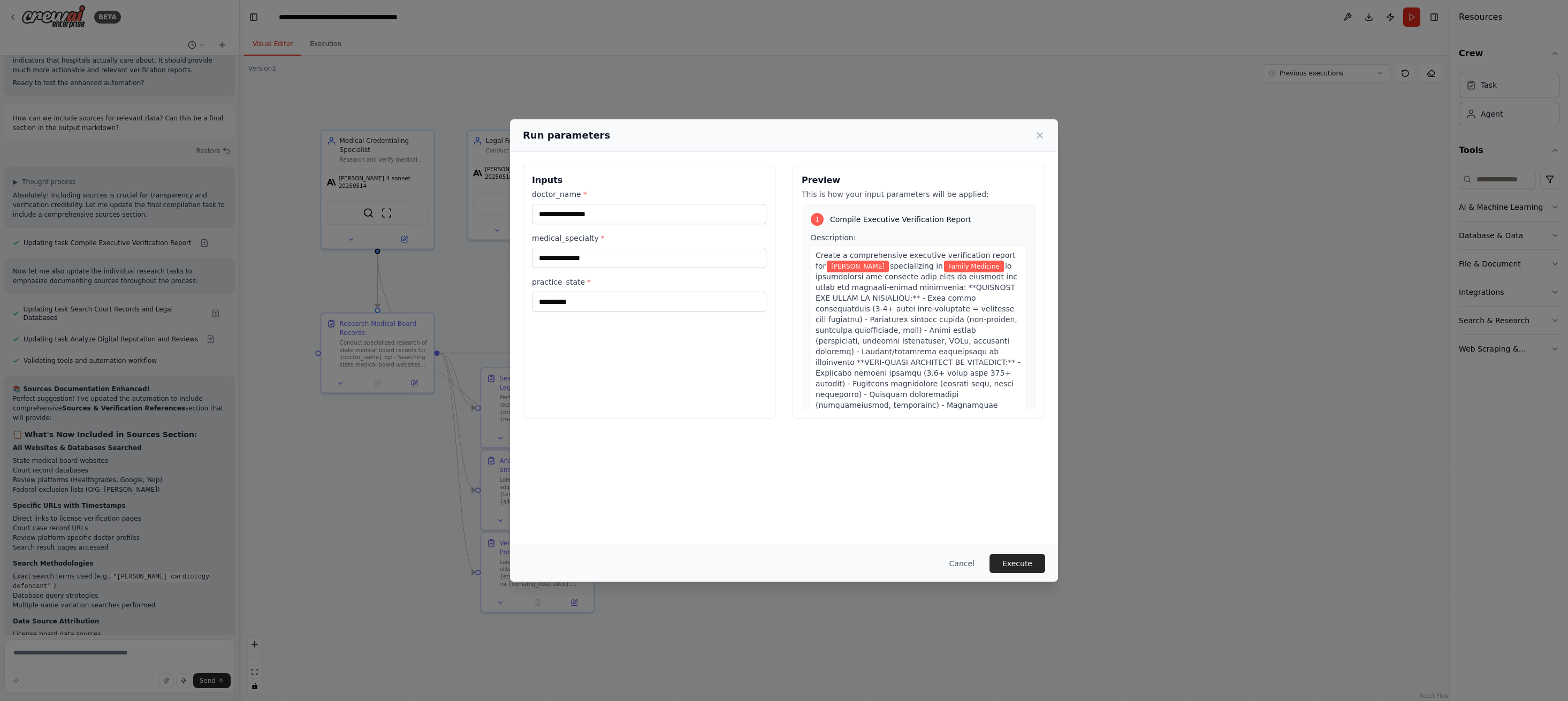
click at [1017, 565] on button "Execute" at bounding box center [1017, 563] width 55 height 19
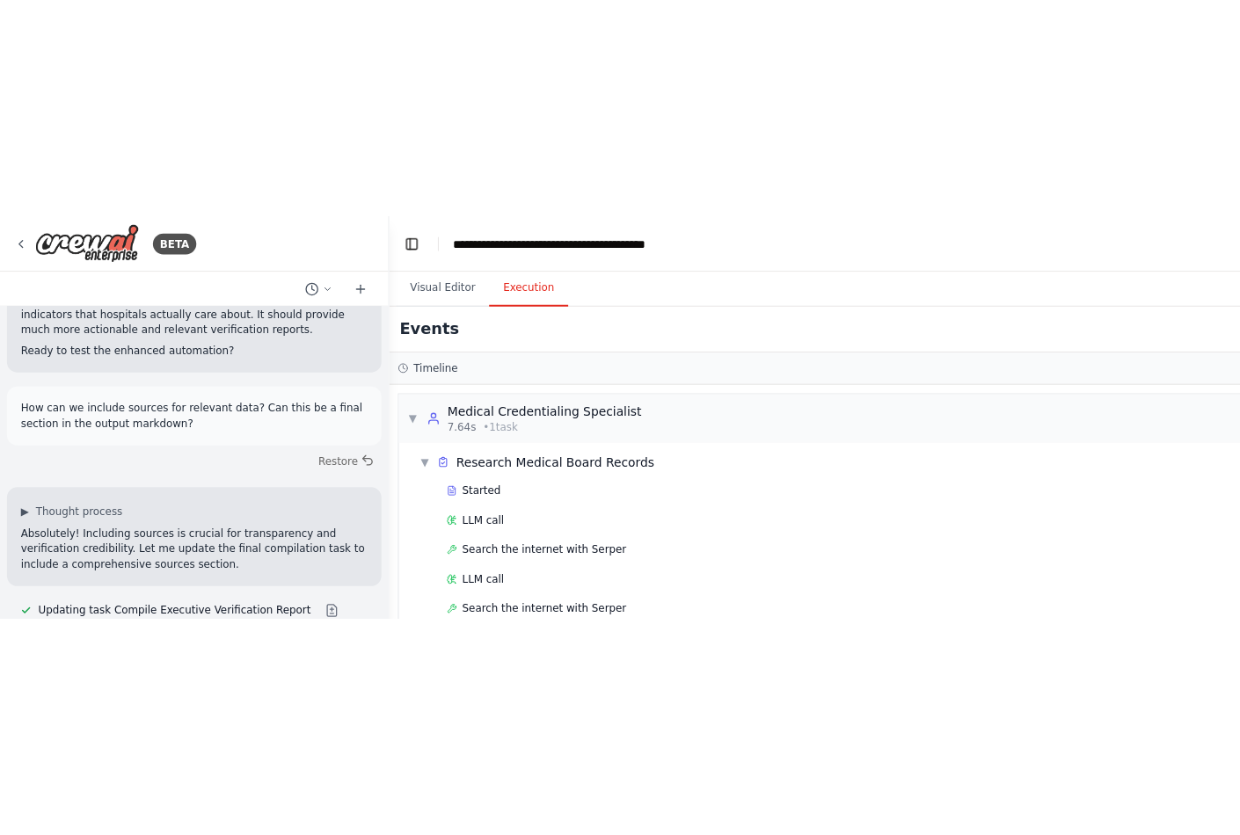
scroll to position [9968, 0]
